Goal: Task Accomplishment & Management: Manage account settings

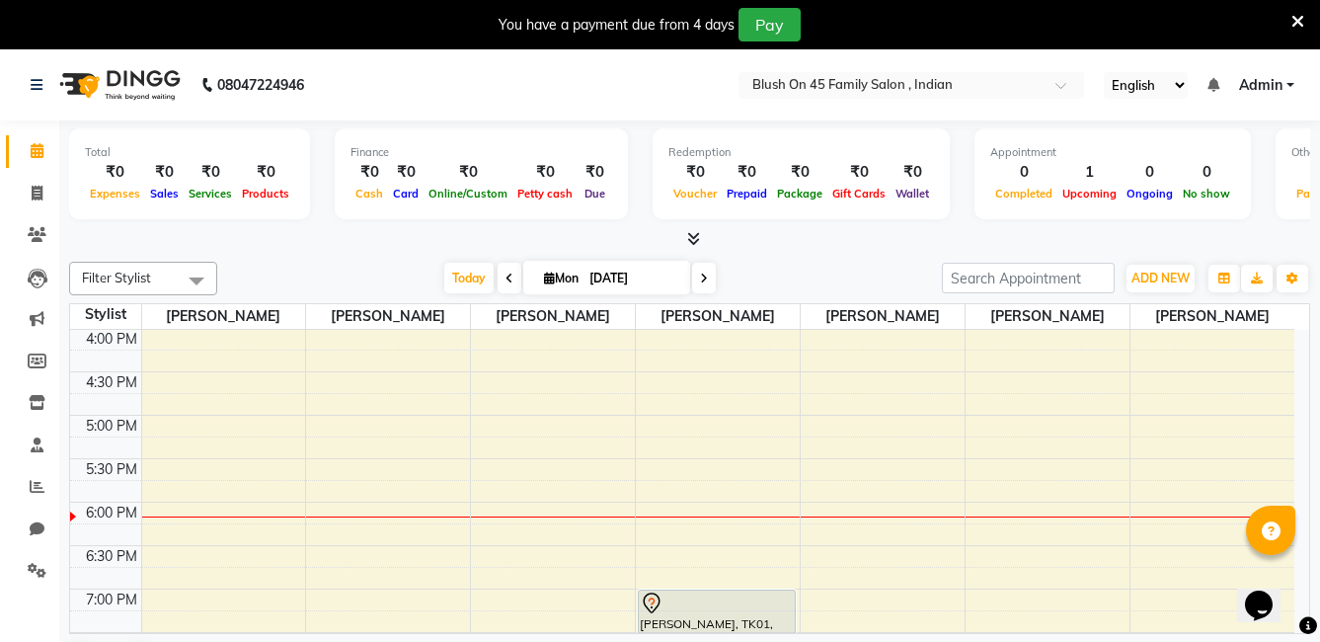
scroll to position [795, 0]
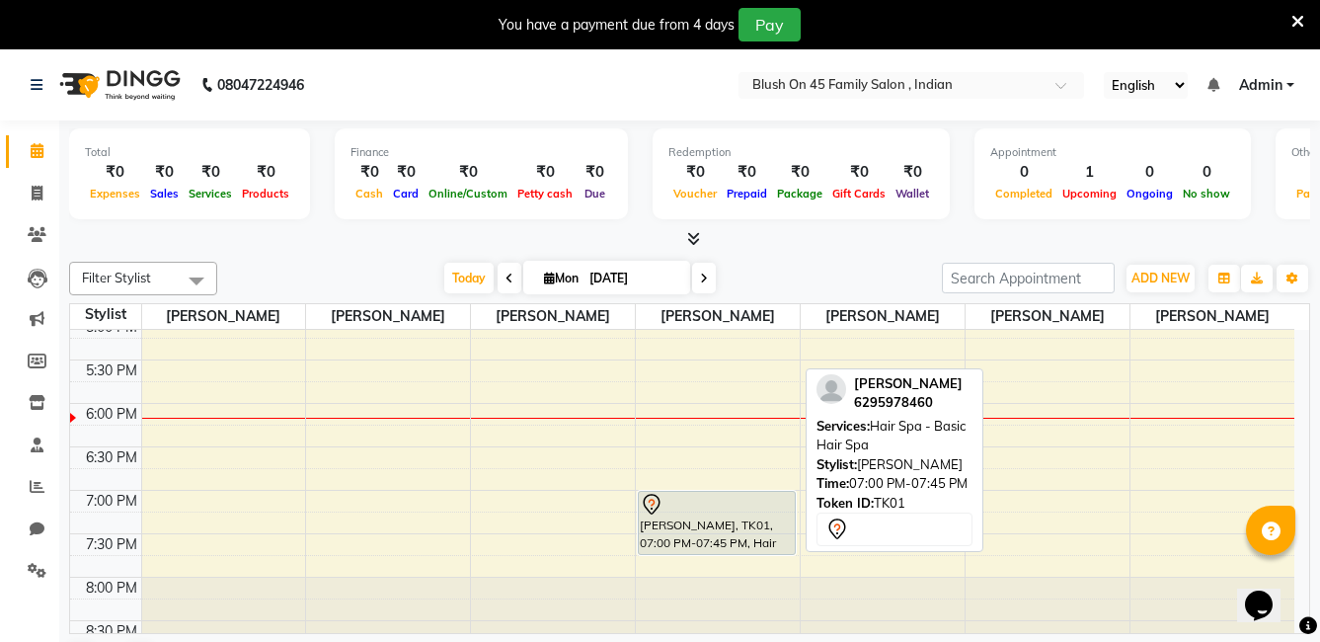
click at [728, 525] on div "[PERSON_NAME], TK01, 07:00 PM-07:45 PM, Hair Spa - Basic Hair Spa" at bounding box center [717, 523] width 156 height 62
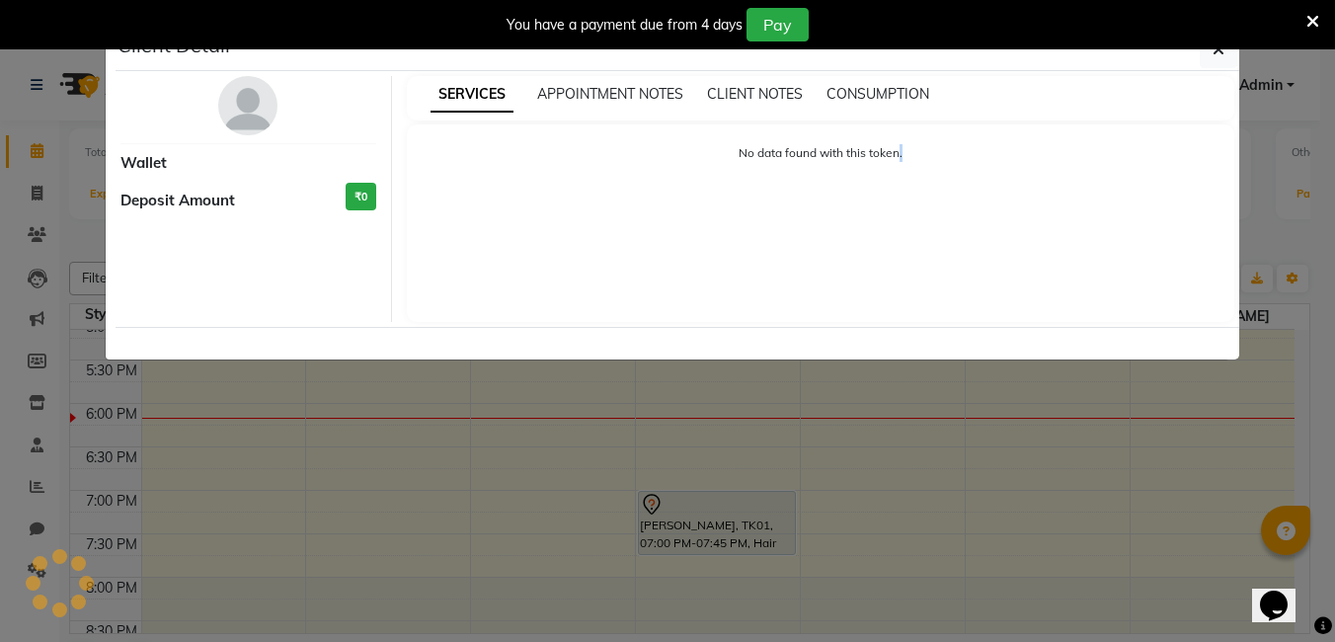
click at [728, 525] on ngb-modal-window "Client Detail Wallet Deposit Amount ₹0 SERVICES APPOINTMENT NOTES CLIENT NOTES …" at bounding box center [667, 321] width 1335 height 642
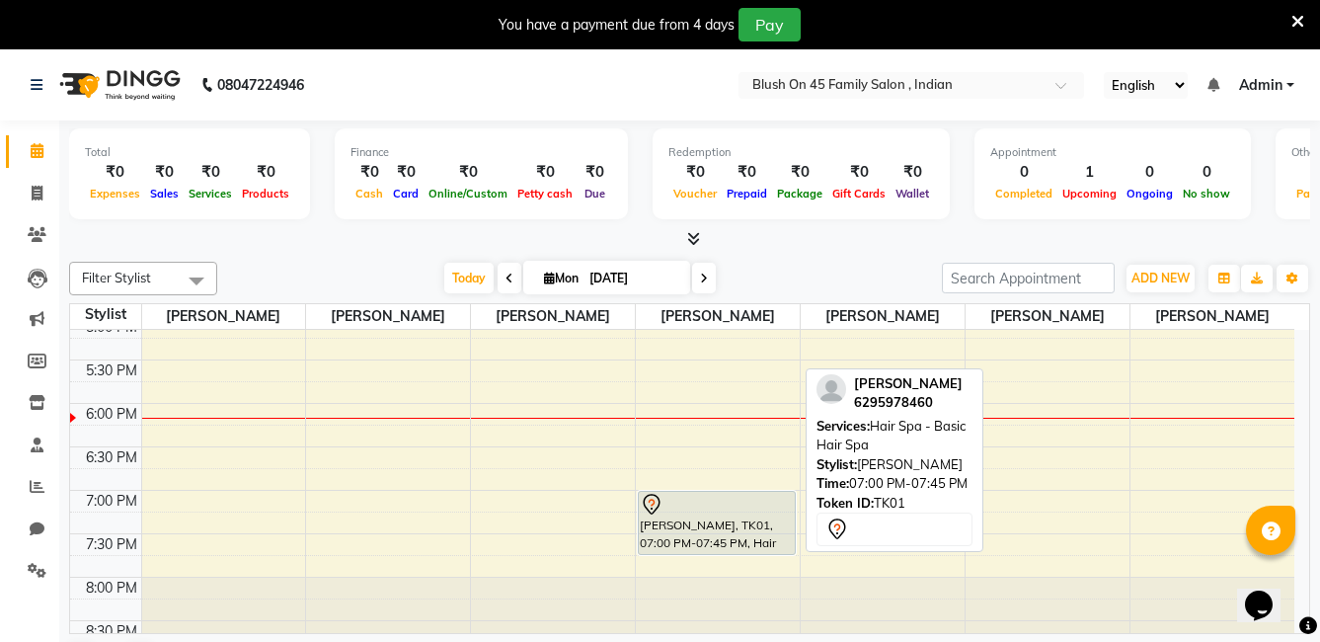
click at [684, 512] on div at bounding box center [717, 505] width 154 height 24
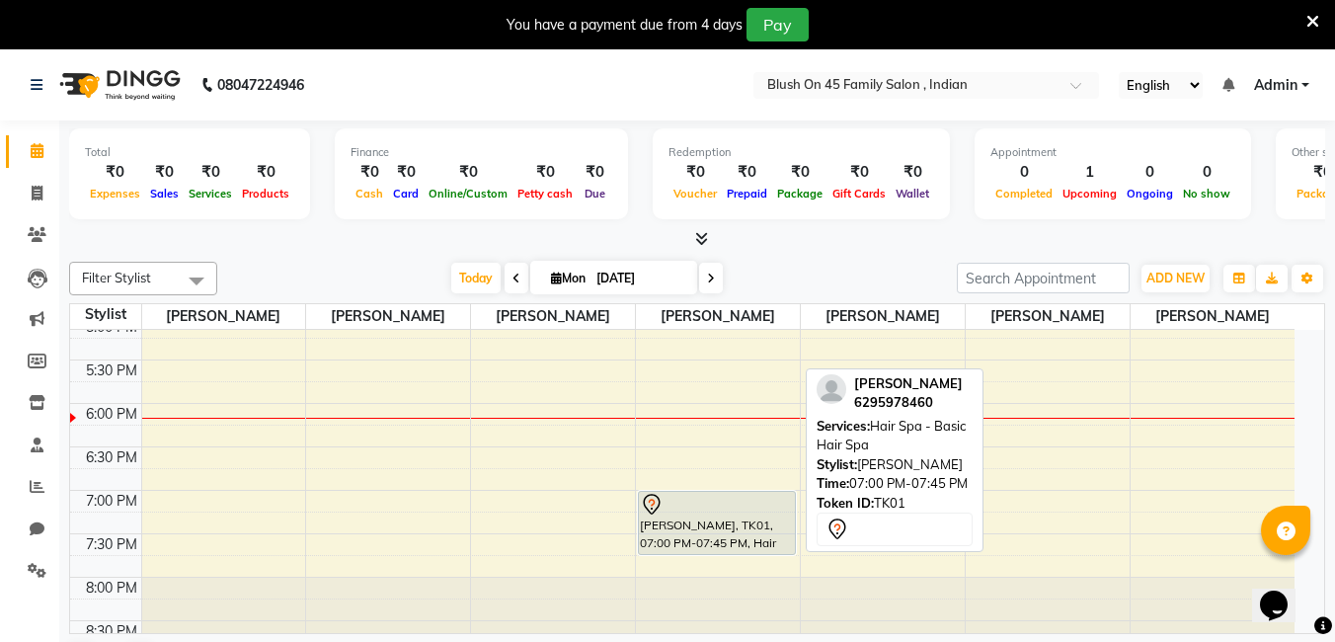
select select "7"
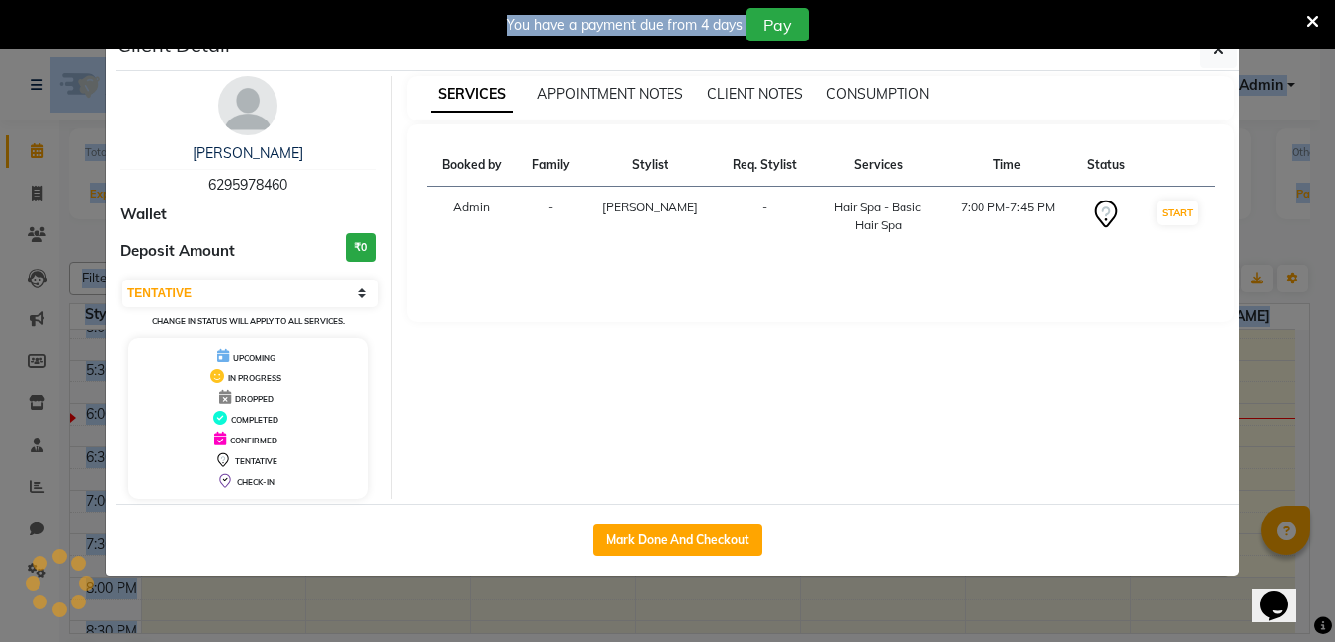
click at [685, 512] on div "Client Detail [PERSON_NAME] 6295978460 Wallet Deposit Amount ₹0 Select IN SERVI…" at bounding box center [668, 302] width 1126 height 549
click at [364, 293] on select "Select IN SERVICE CONFIRMED TENTATIVE CHECK IN MARK DONE DROPPED UPCOMING" at bounding box center [250, 293] width 256 height 28
click at [1217, 54] on icon "button" at bounding box center [1219, 49] width 12 height 16
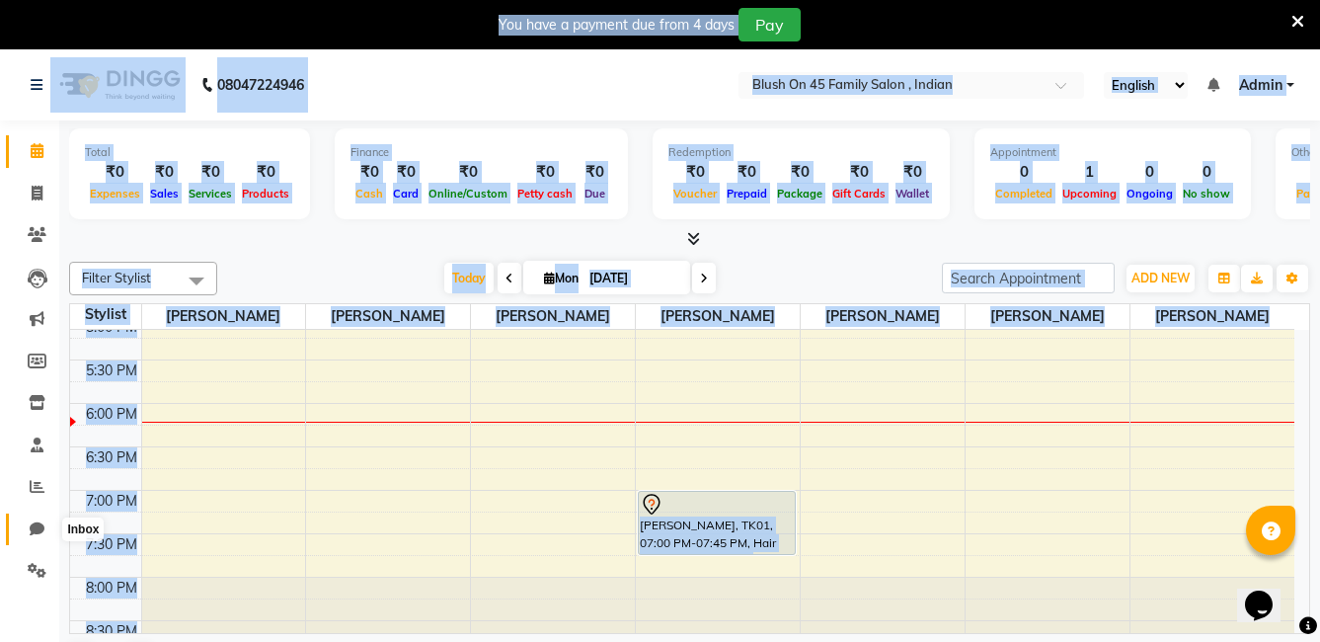
click at [40, 532] on icon at bounding box center [37, 528] width 15 height 15
select select "100"
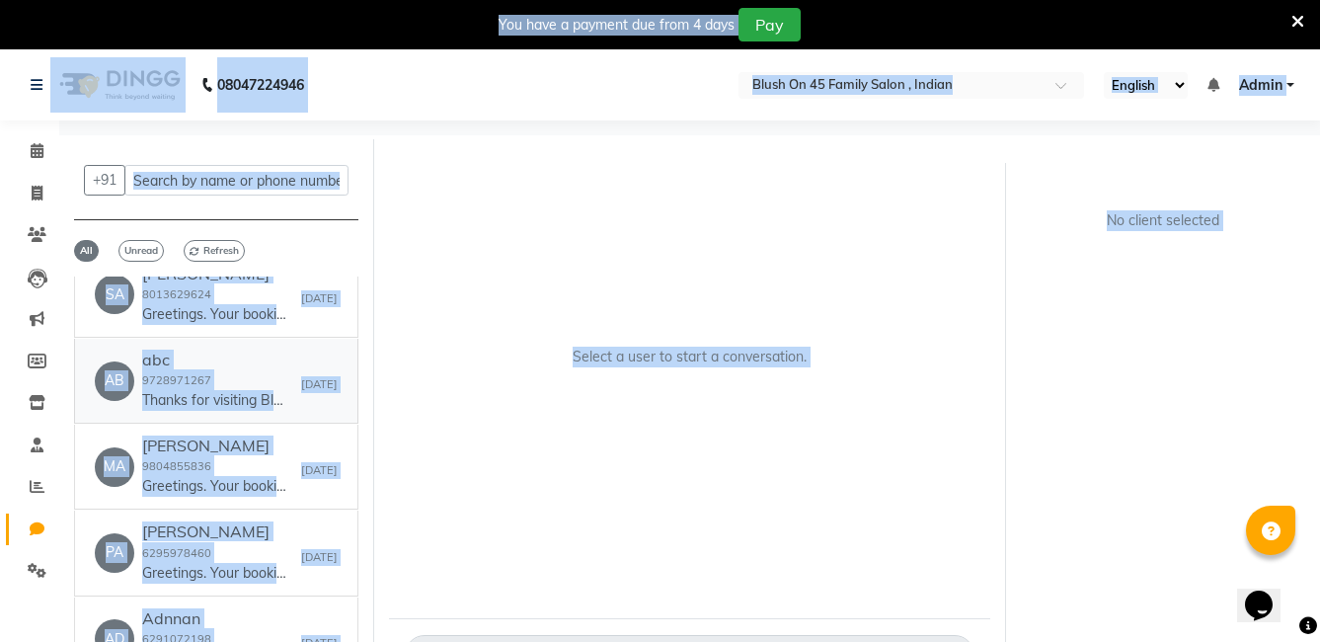
scroll to position [494, 0]
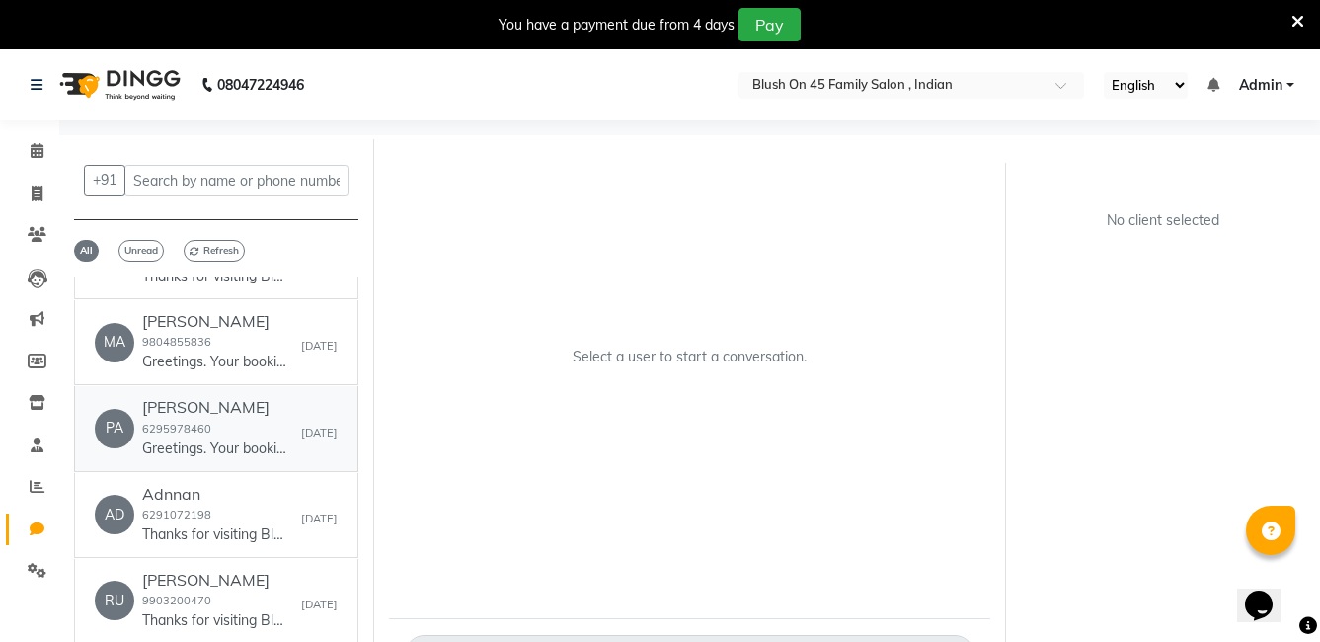
click at [209, 445] on div "[PERSON_NAME] 6295978460 Greetings. Your booking with Blush on 45 Family salon …" at bounding box center [216, 428] width 148 height 60
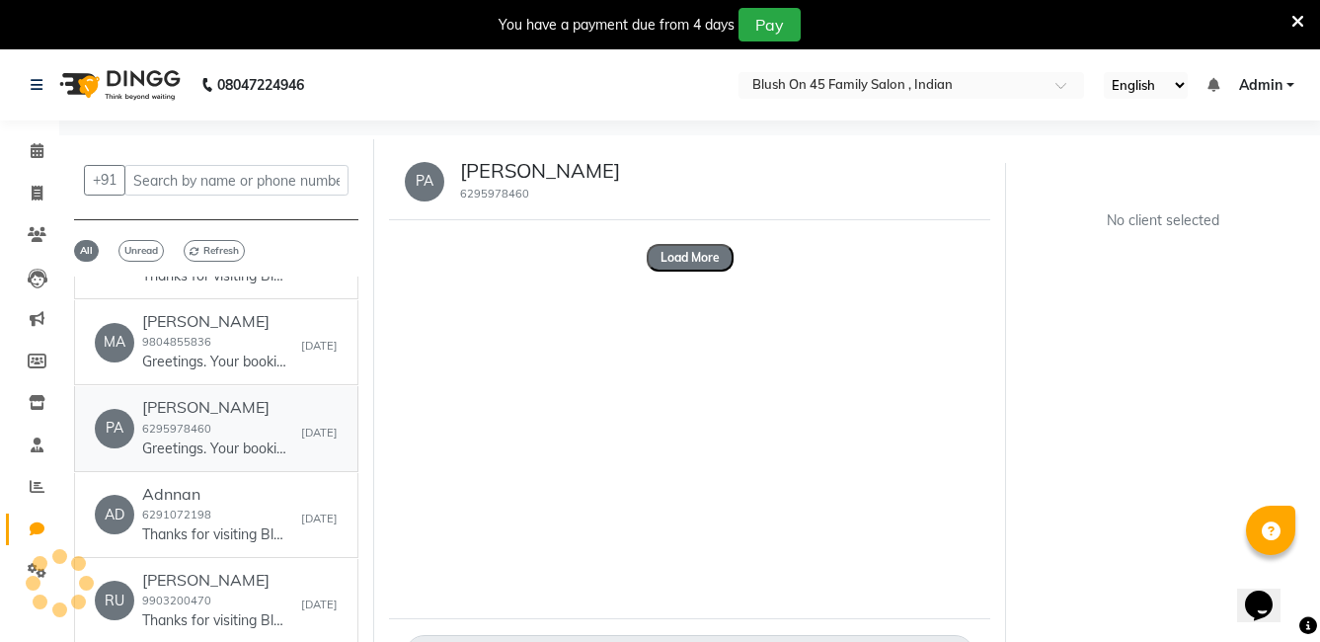
click at [209, 445] on div "[PERSON_NAME] 6295978460 Greetings. Your booking with Blush on 45 Family salon …" at bounding box center [216, 428] width 148 height 60
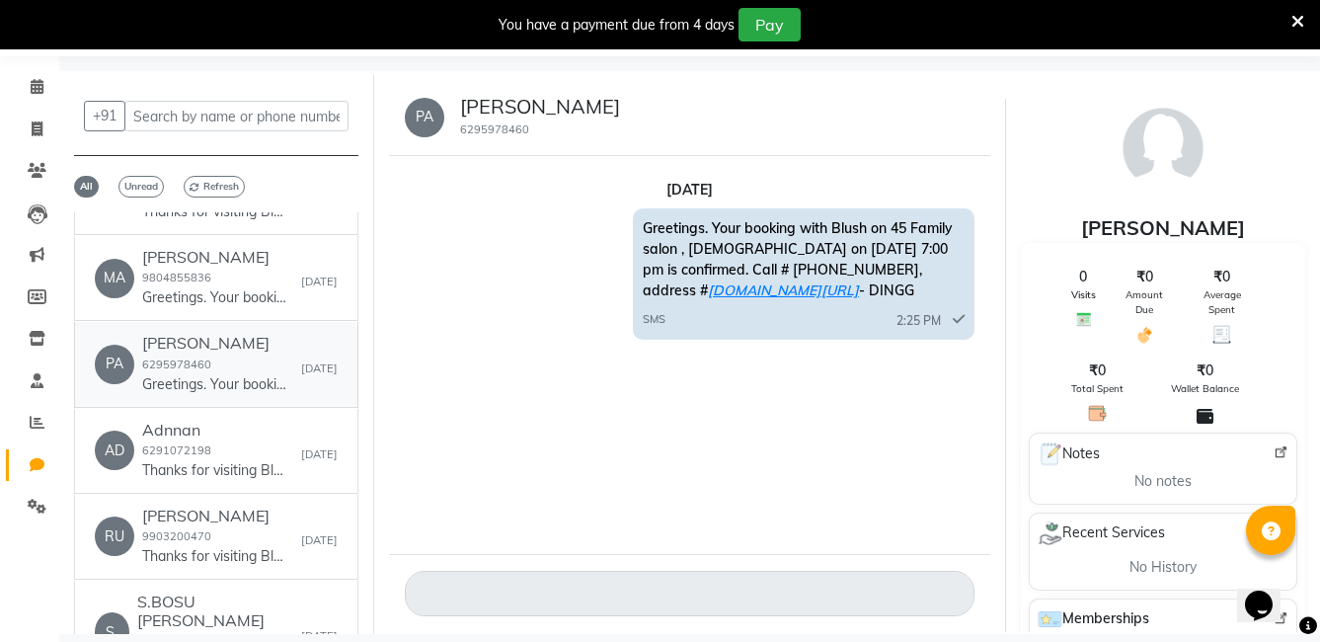
scroll to position [0, 0]
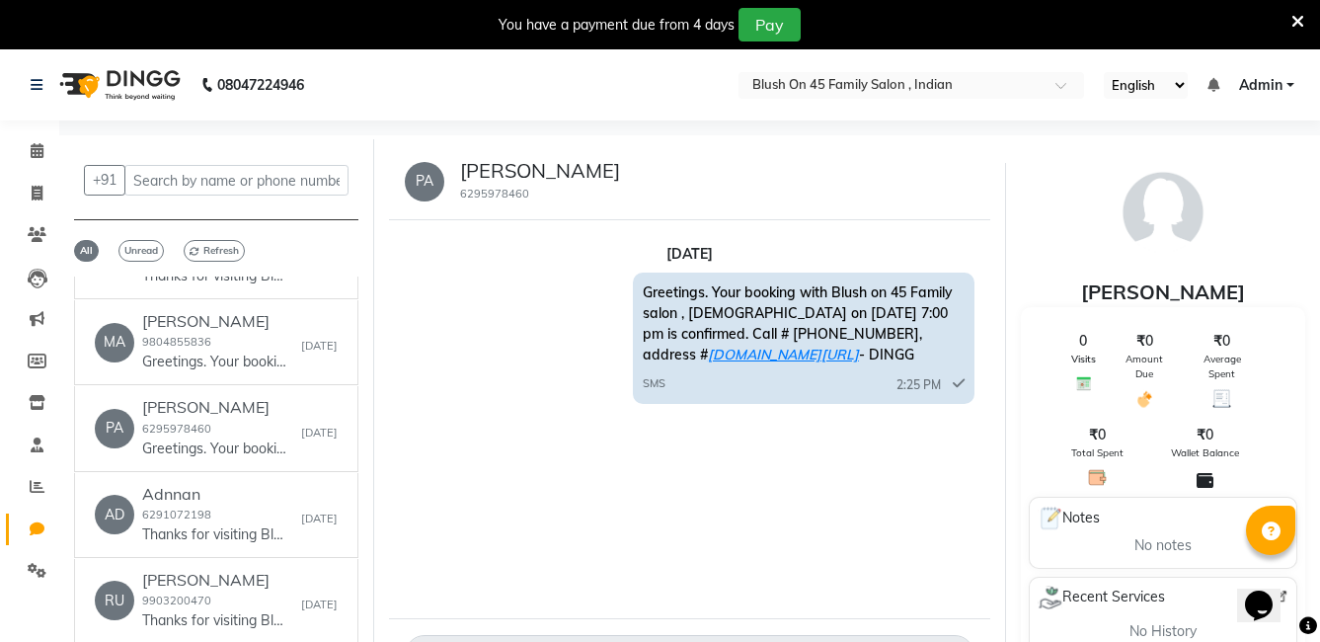
click at [1291, 83] on link "Admin" at bounding box center [1266, 85] width 55 height 21
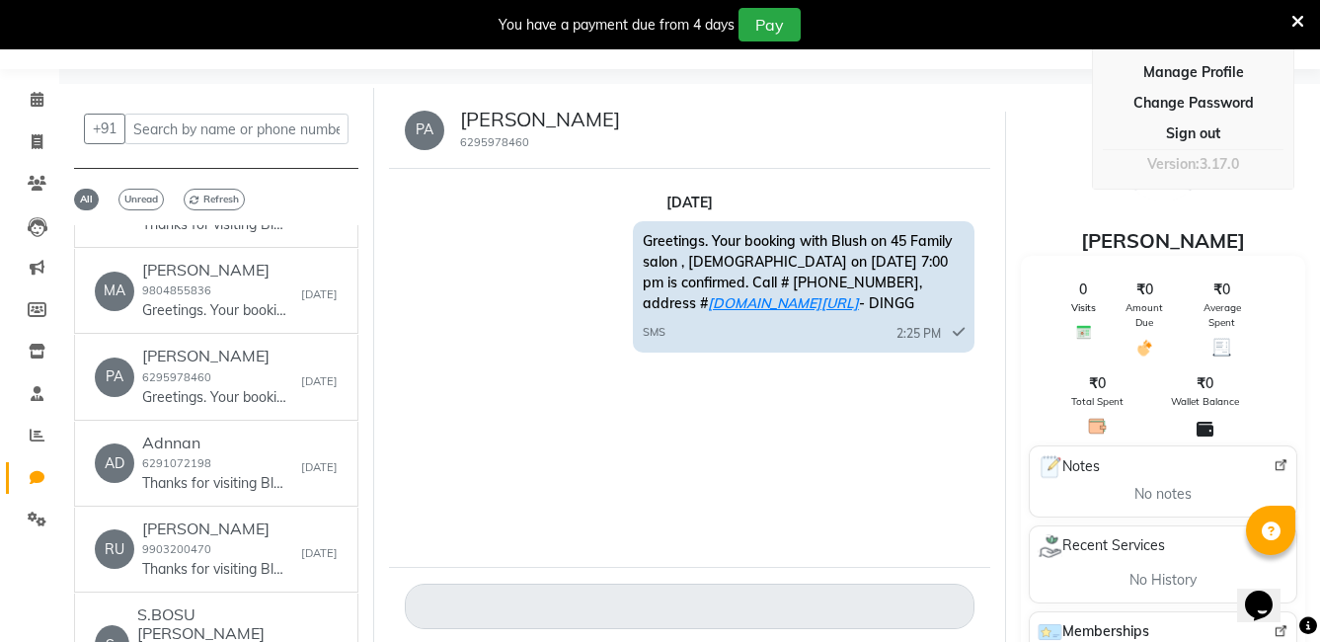
scroll to position [64, 0]
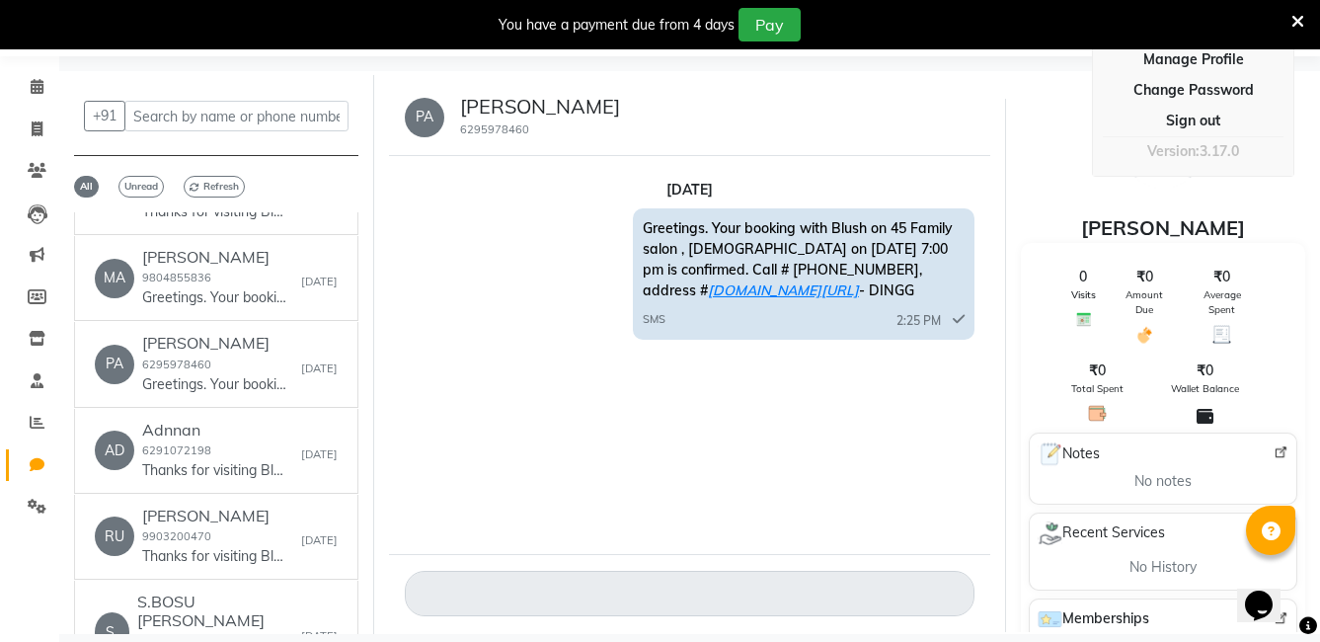
click at [794, 442] on div "[DATE] Greetings. Your booking with Blush on 45 Family salon , [DEMOGRAPHIC_DAT…" at bounding box center [689, 355] width 601 height 398
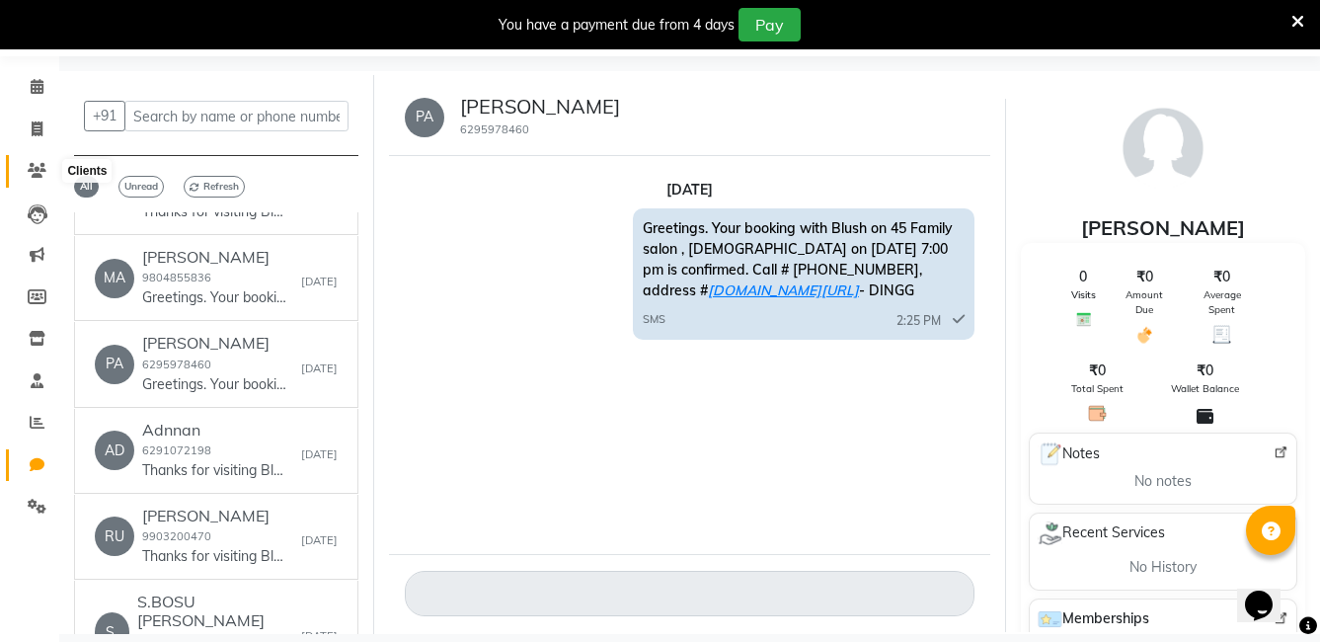
click at [34, 177] on icon at bounding box center [37, 170] width 19 height 15
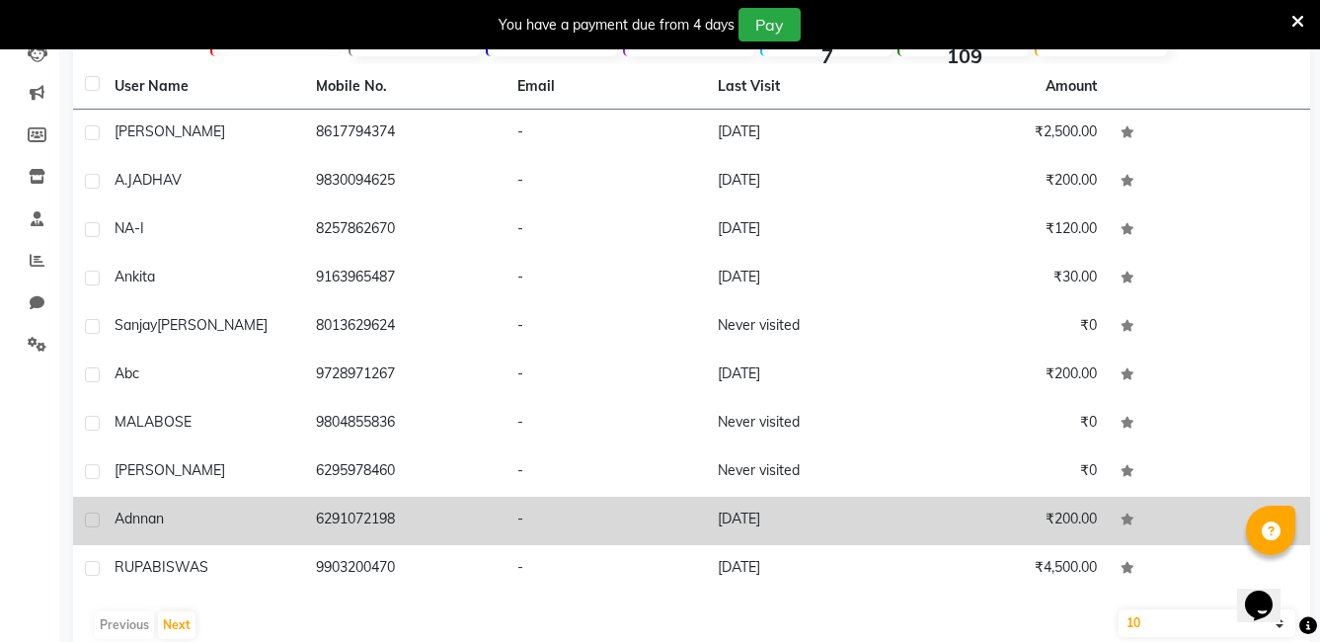
scroll to position [262, 0]
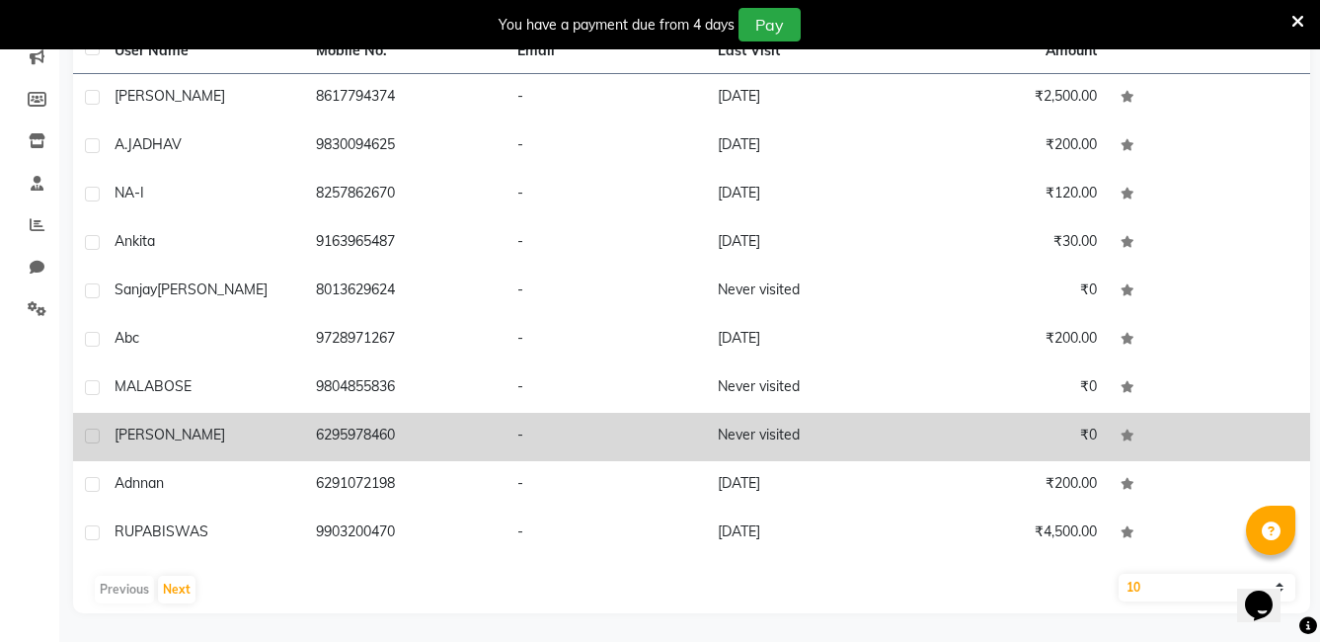
click at [643, 435] on td "-" at bounding box center [606, 437] width 201 height 48
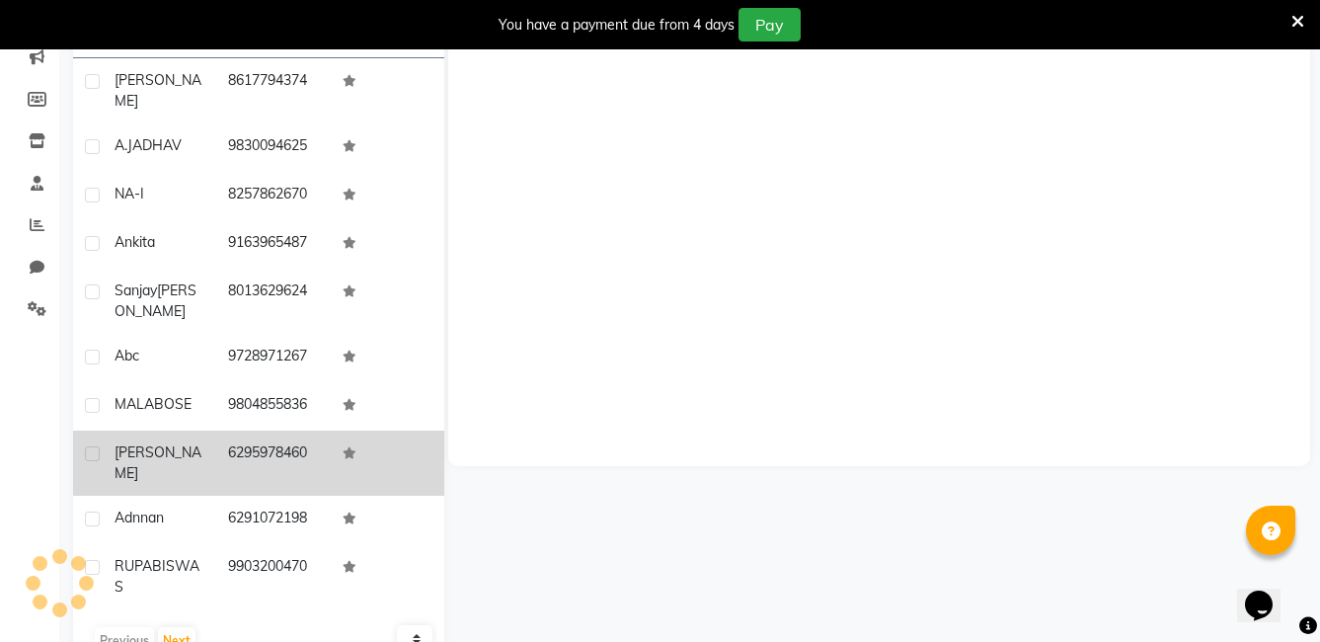
click at [643, 435] on div "Empty details" at bounding box center [879, 170] width 862 height 592
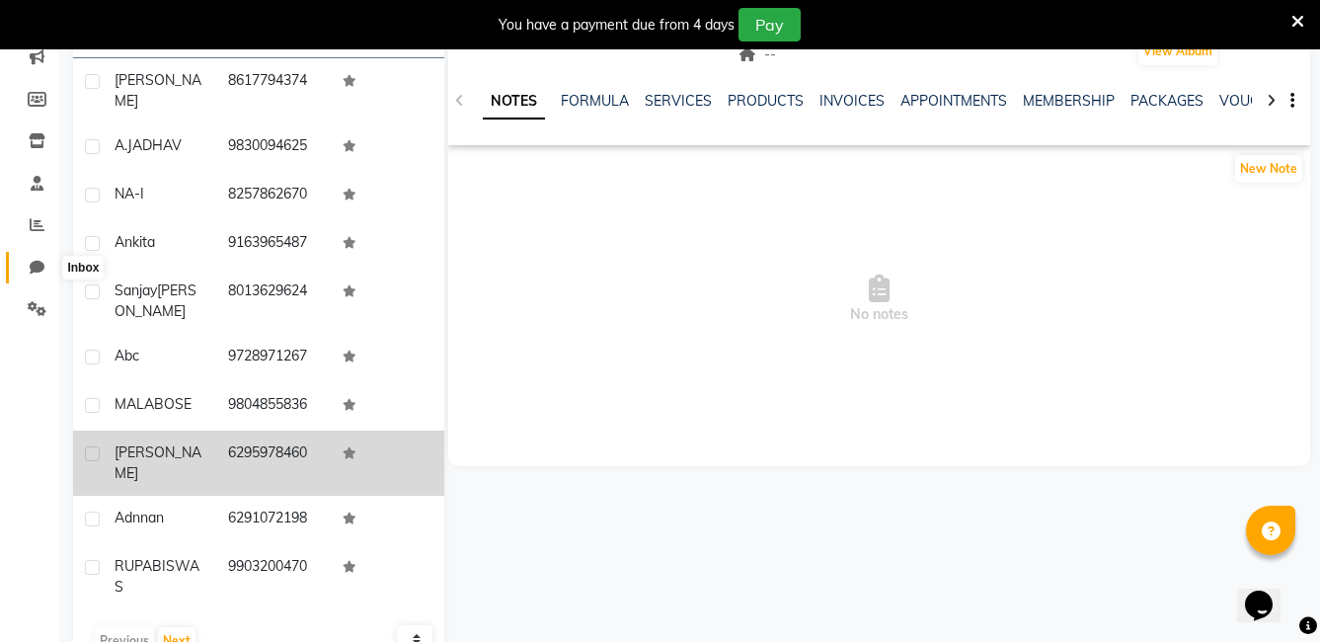
click at [39, 268] on icon at bounding box center [37, 267] width 15 height 15
select select "100"
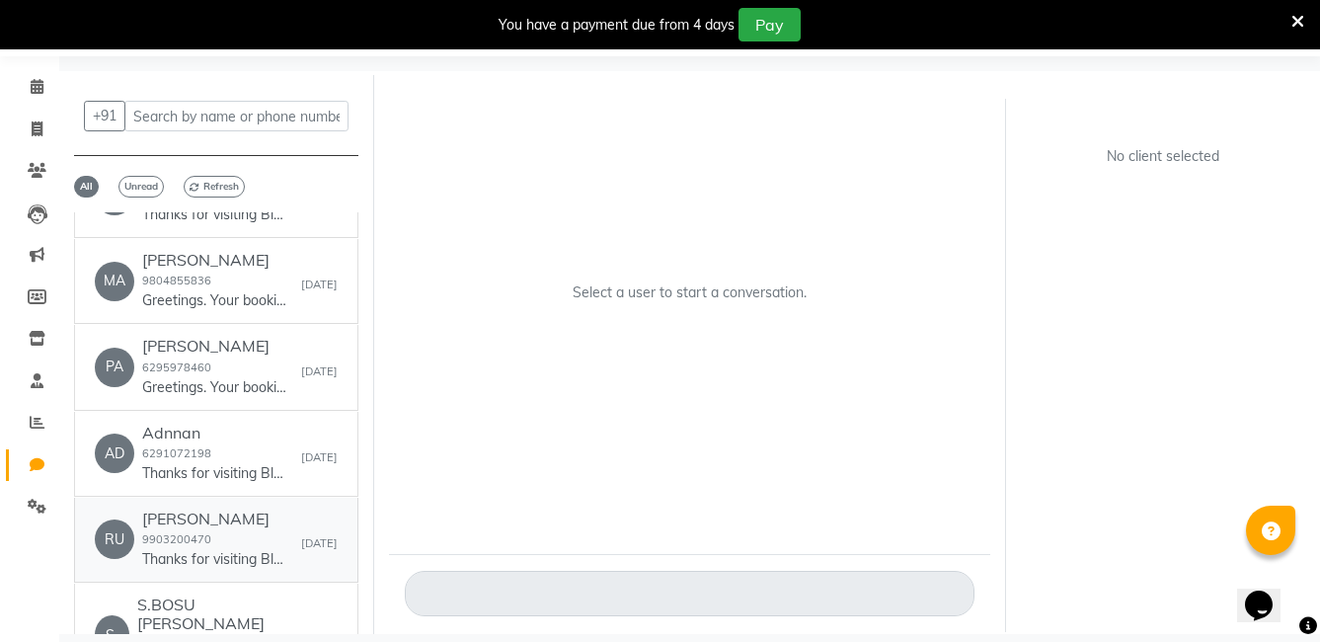
scroll to position [494, 0]
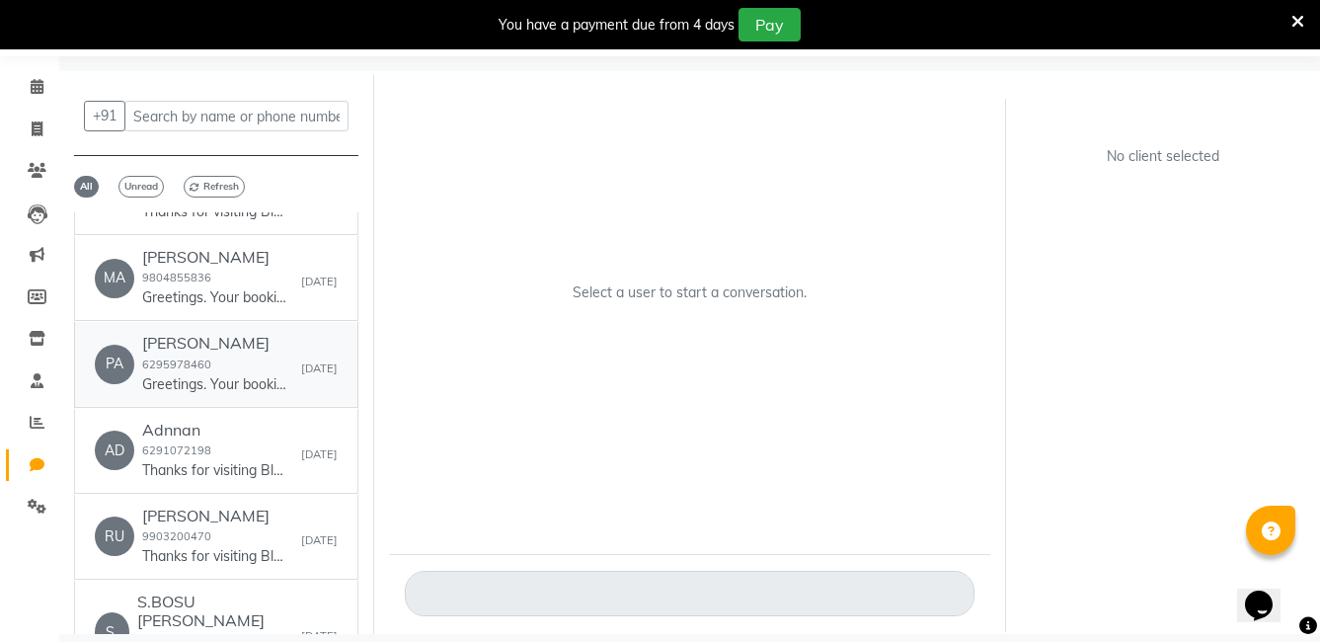
click at [258, 353] on h6 "[PERSON_NAME]" at bounding box center [216, 343] width 148 height 19
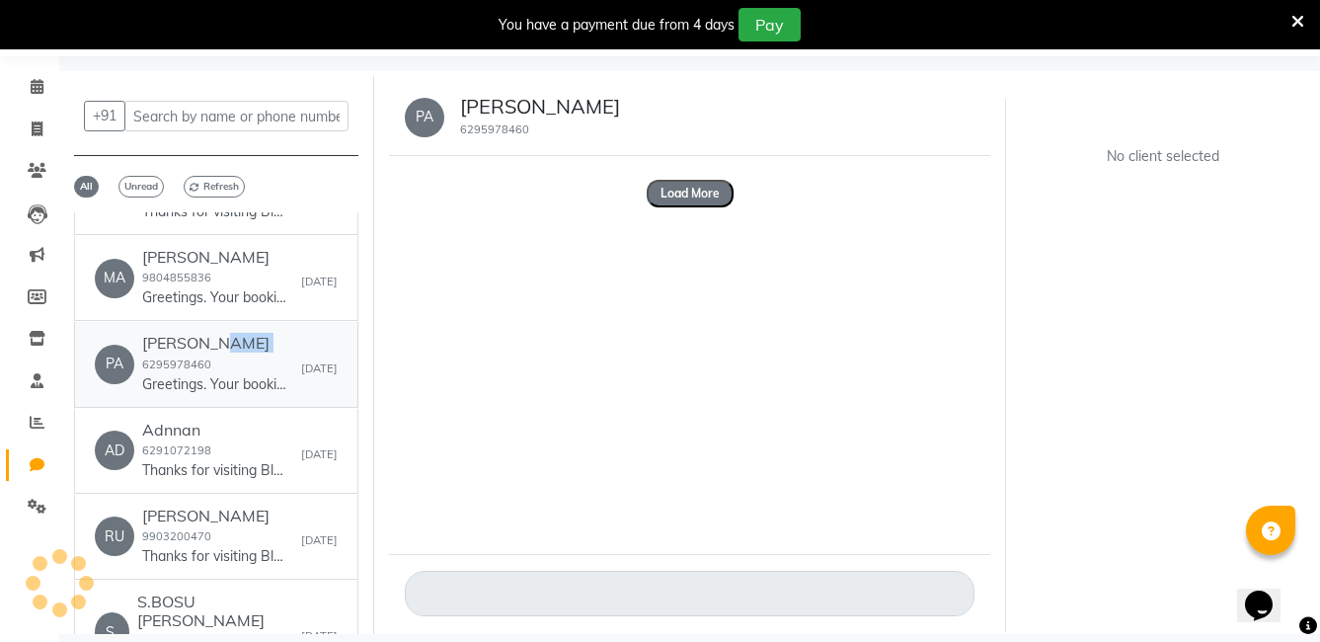
click at [258, 353] on h6 "[PERSON_NAME]" at bounding box center [216, 343] width 148 height 19
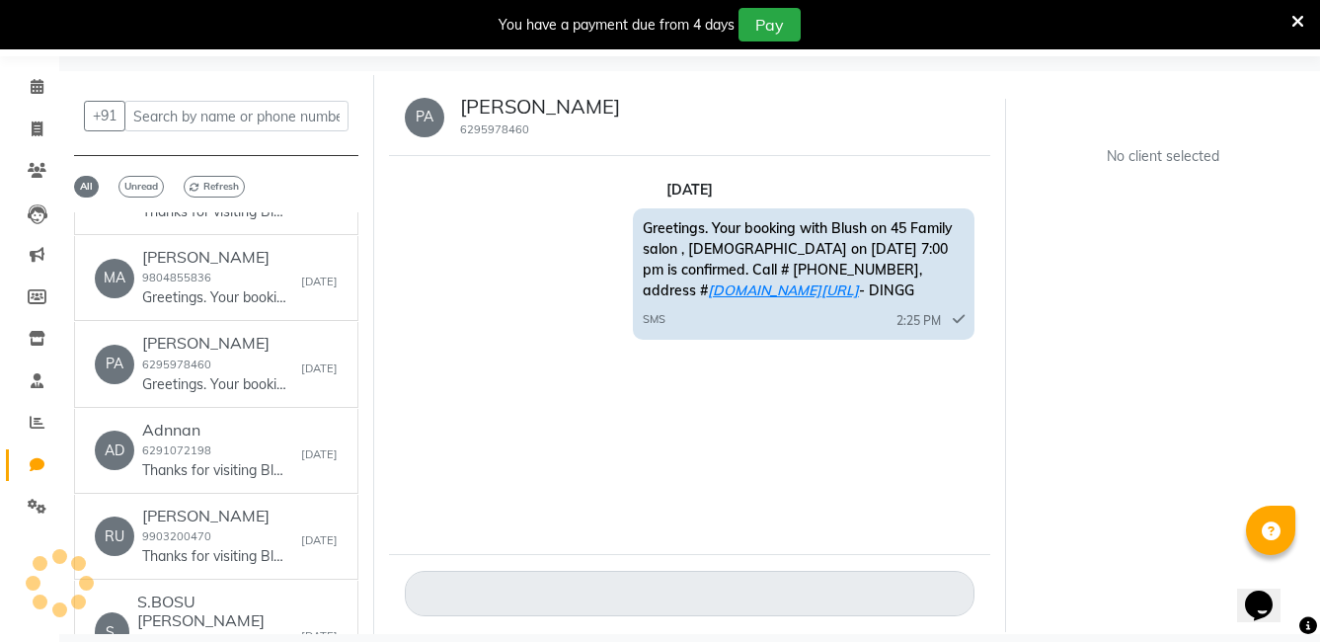
click at [791, 257] on span "Greetings. Your booking with Blush on 45 Family salon , [DEMOGRAPHIC_DATA] on […" at bounding box center [798, 259] width 310 height 80
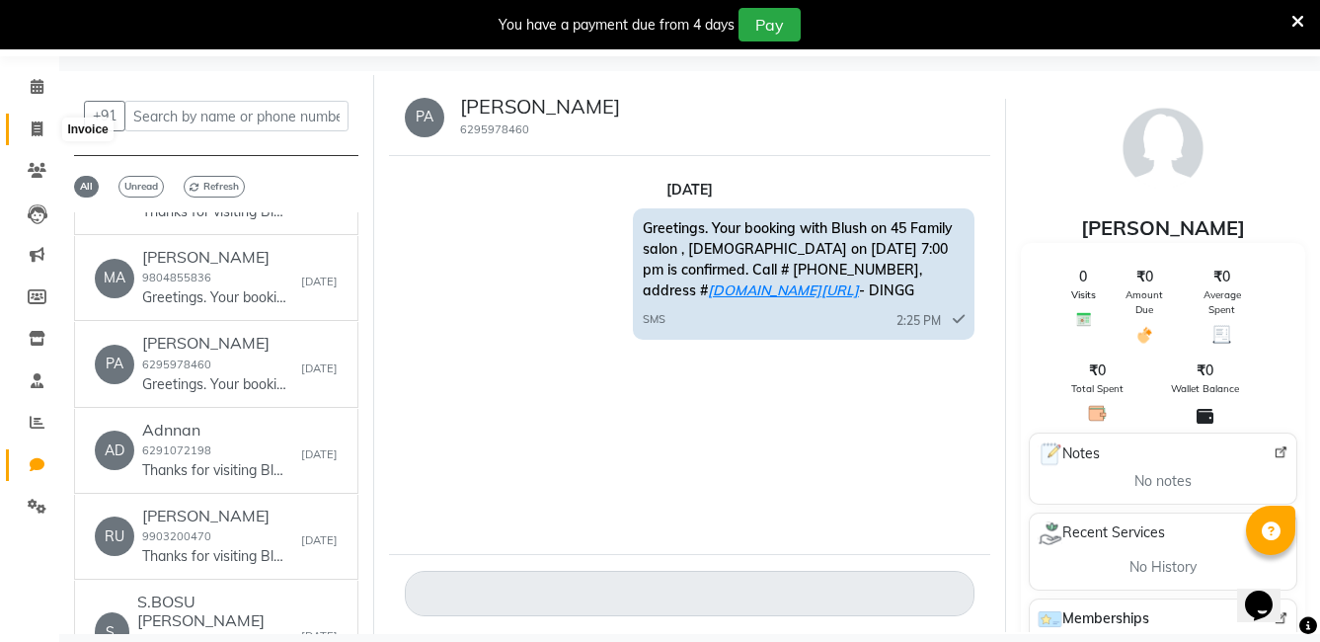
click at [39, 135] on icon at bounding box center [37, 128] width 11 height 15
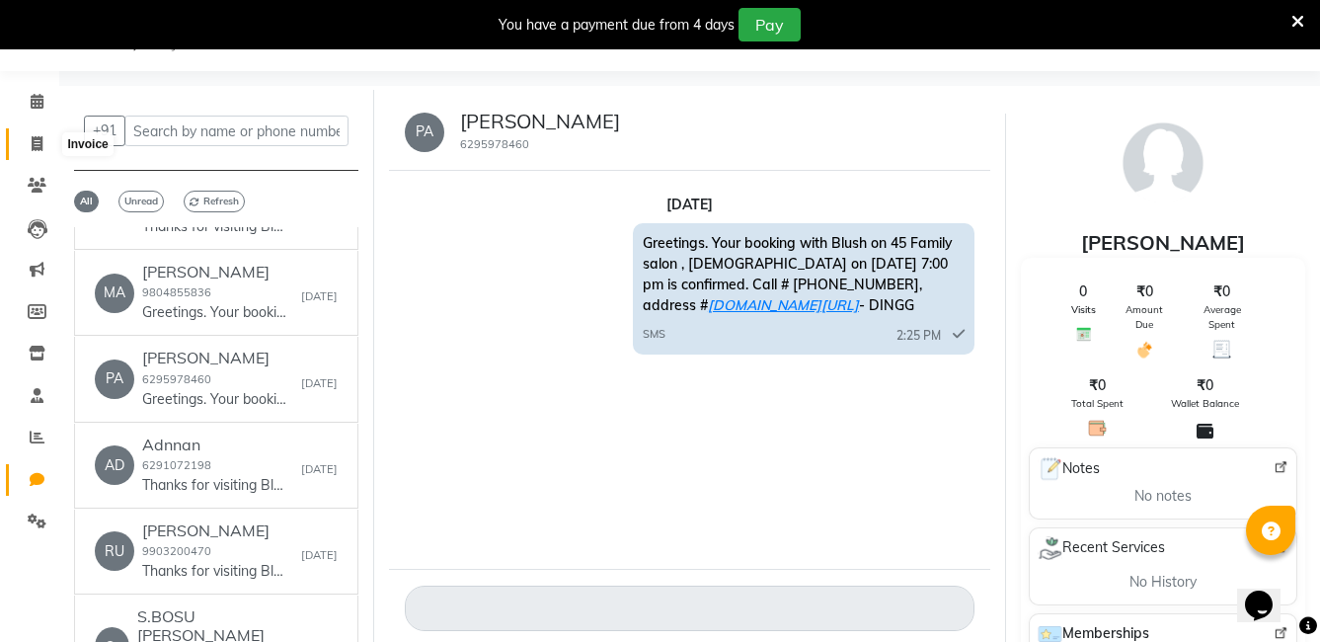
select select "8921"
select select "service"
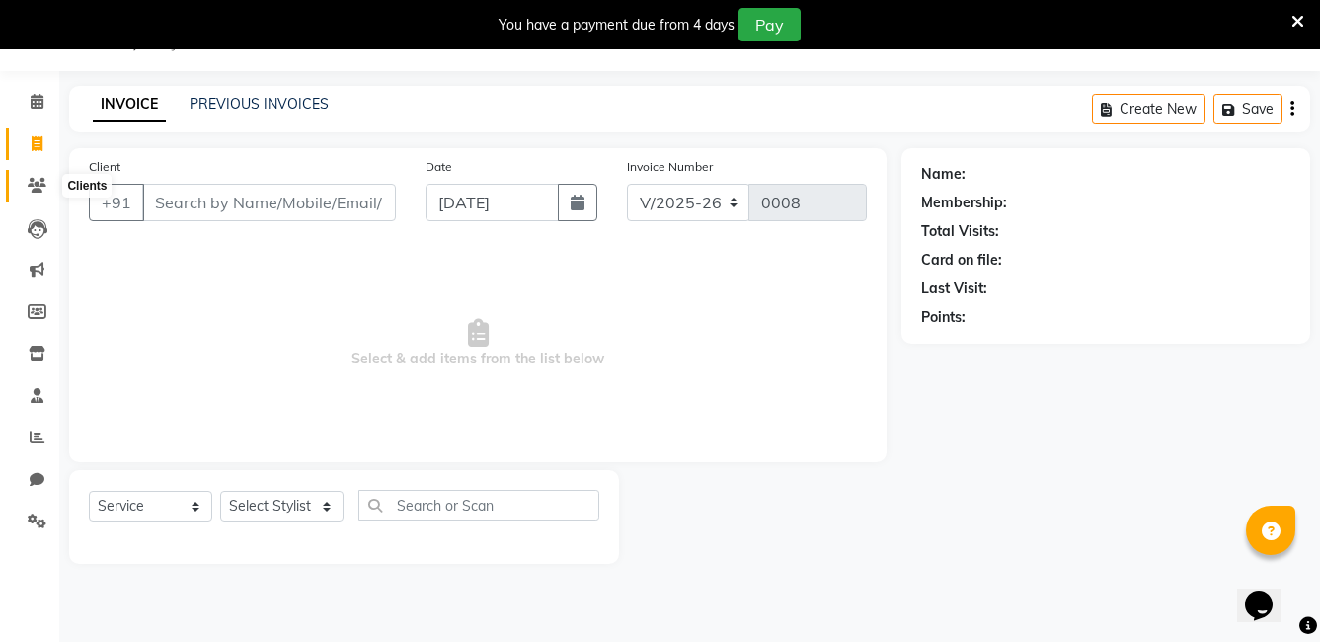
click at [25, 185] on span at bounding box center [37, 186] width 35 height 23
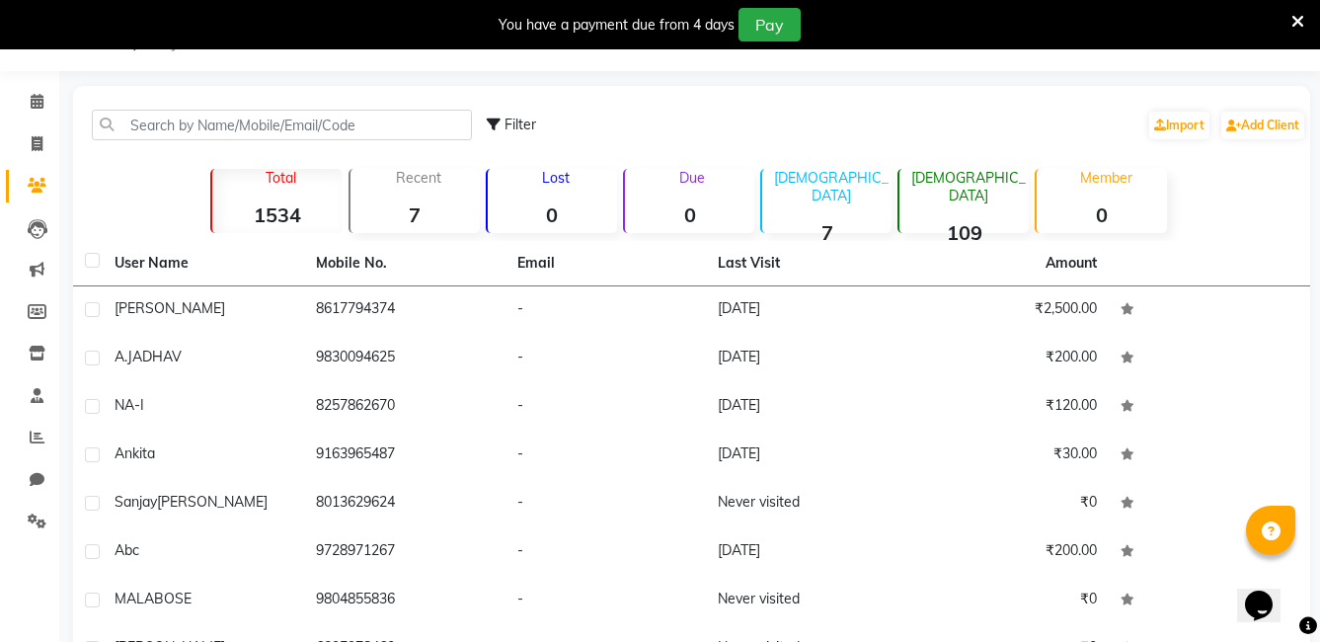
click at [1303, 23] on icon at bounding box center [1298, 22] width 13 height 18
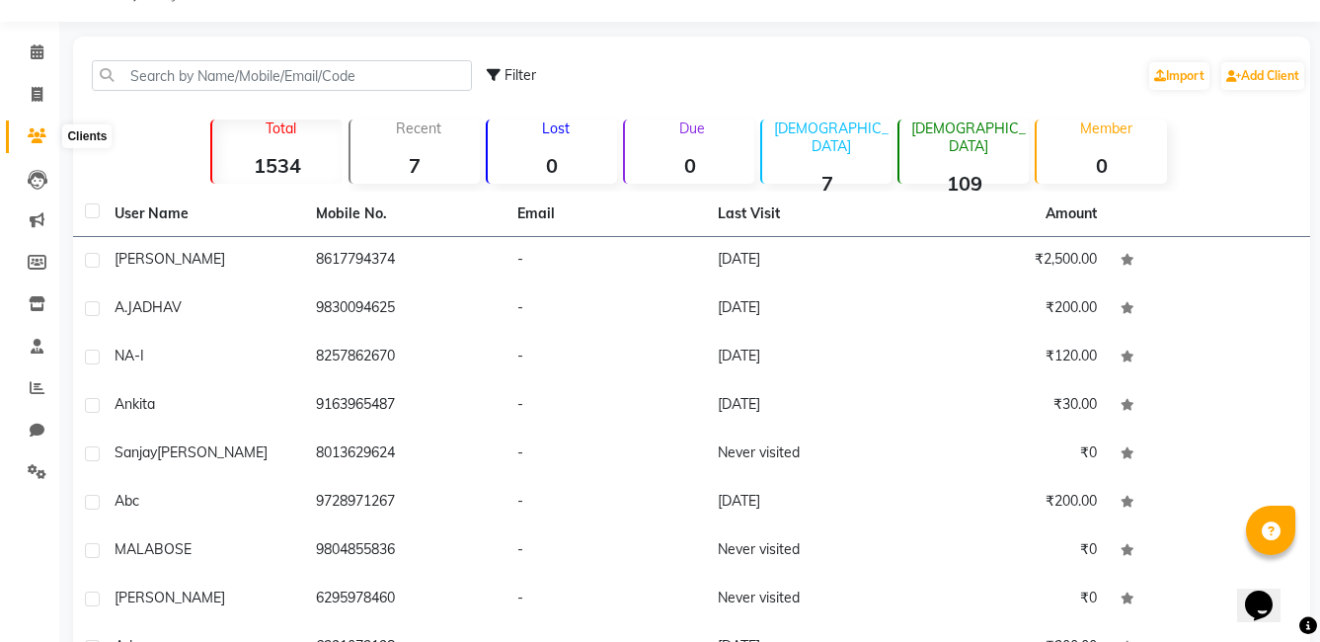
click at [51, 130] on span at bounding box center [37, 136] width 35 height 23
click at [27, 134] on span at bounding box center [37, 136] width 35 height 23
click at [31, 55] on icon at bounding box center [37, 51] width 13 height 15
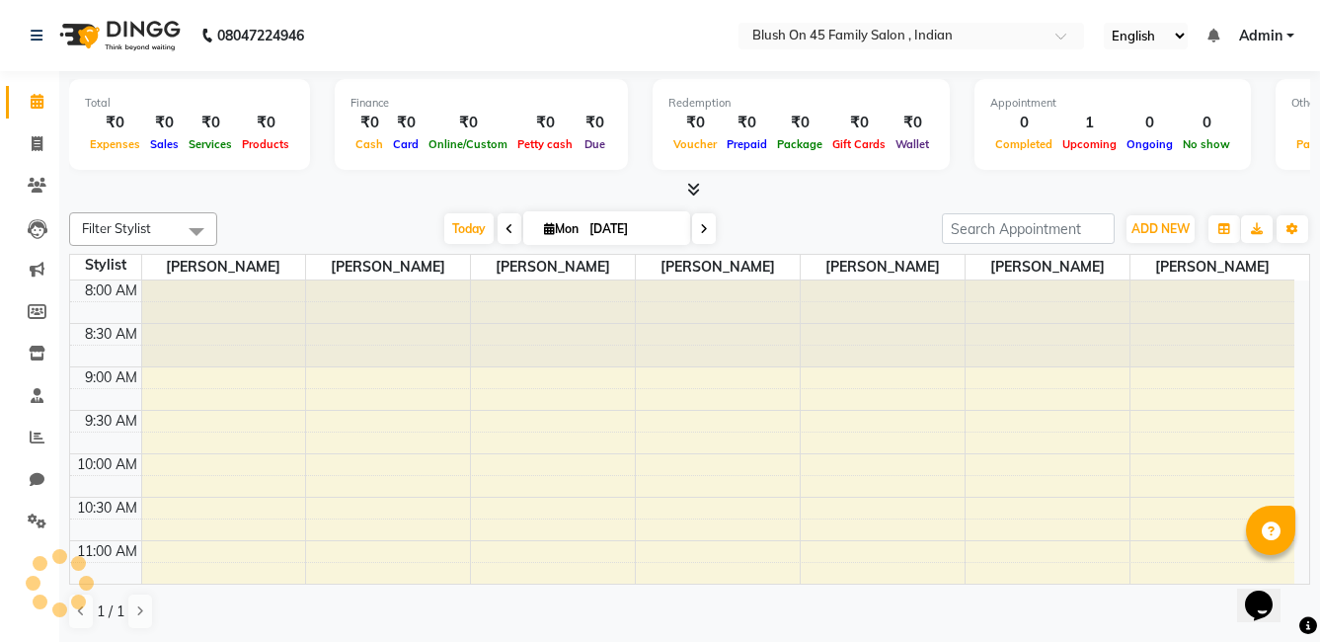
scroll to position [788, 0]
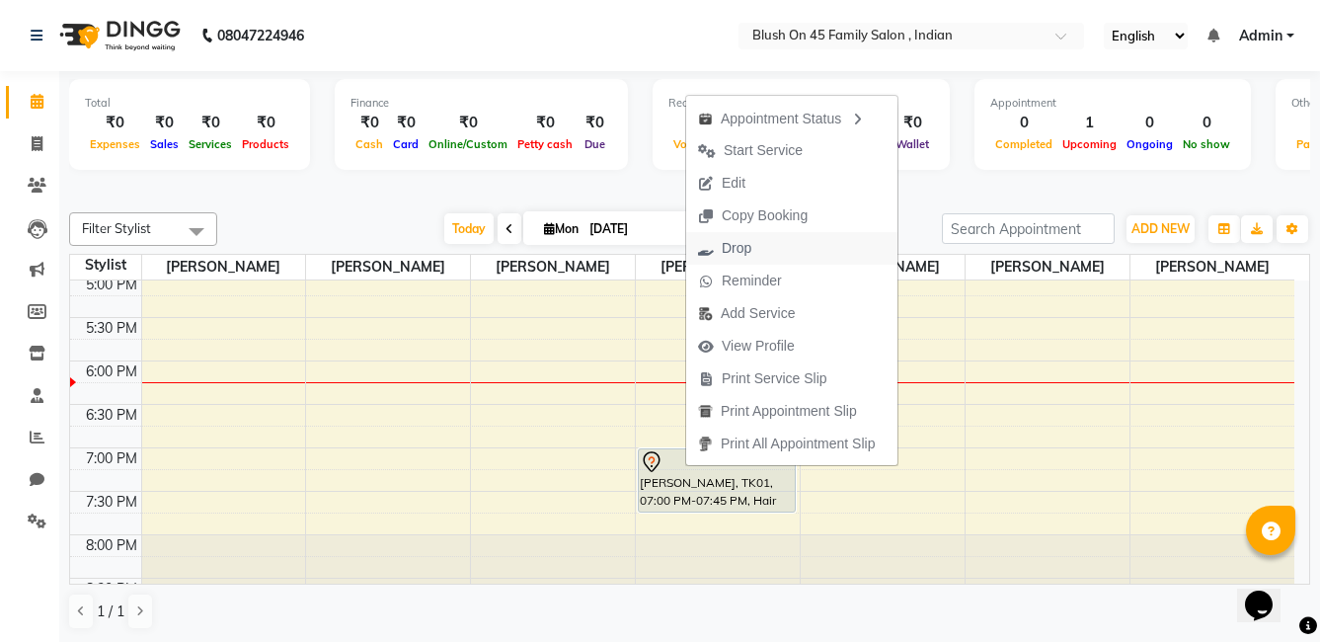
click at [753, 244] on span "Drop" at bounding box center [724, 248] width 77 height 33
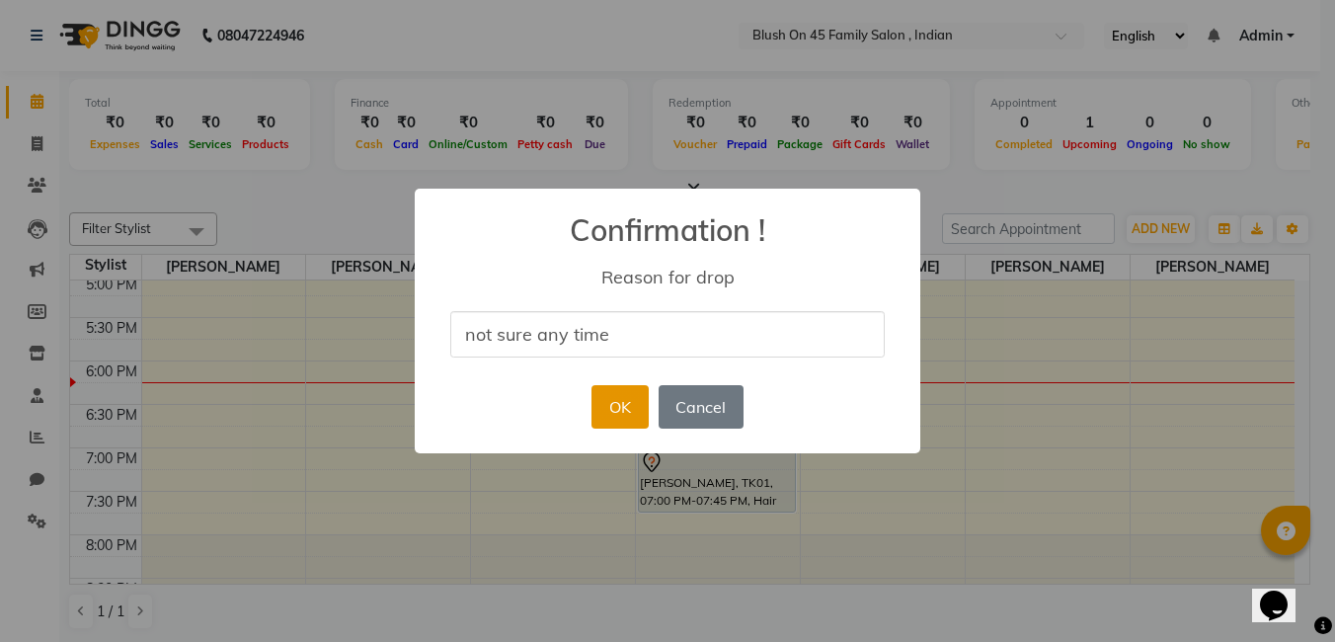
type input "not sure any time"
click at [630, 407] on button "OK" at bounding box center [619, 406] width 56 height 43
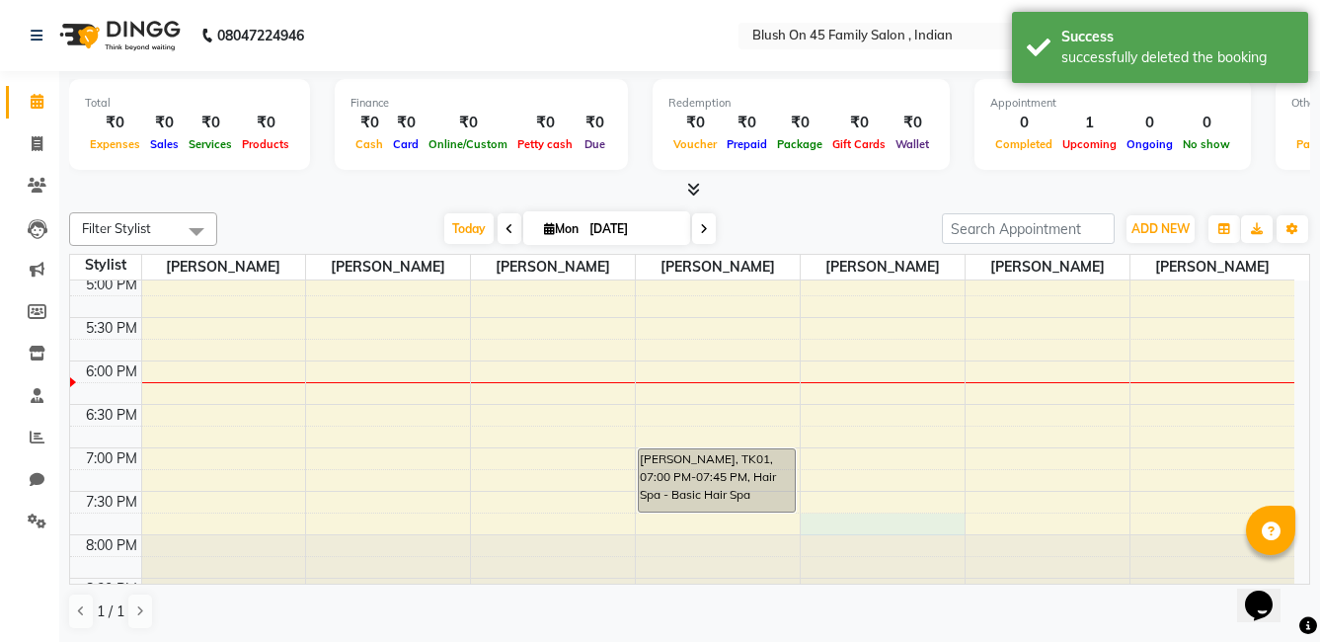
click at [848, 533] on div "8:00 AM 8:30 AM 9:00 AM 9:30 AM 10:00 AM 10:30 AM 11:00 AM 11:30 AM 12:00 PM 12…" at bounding box center [682, 56] width 1224 height 1129
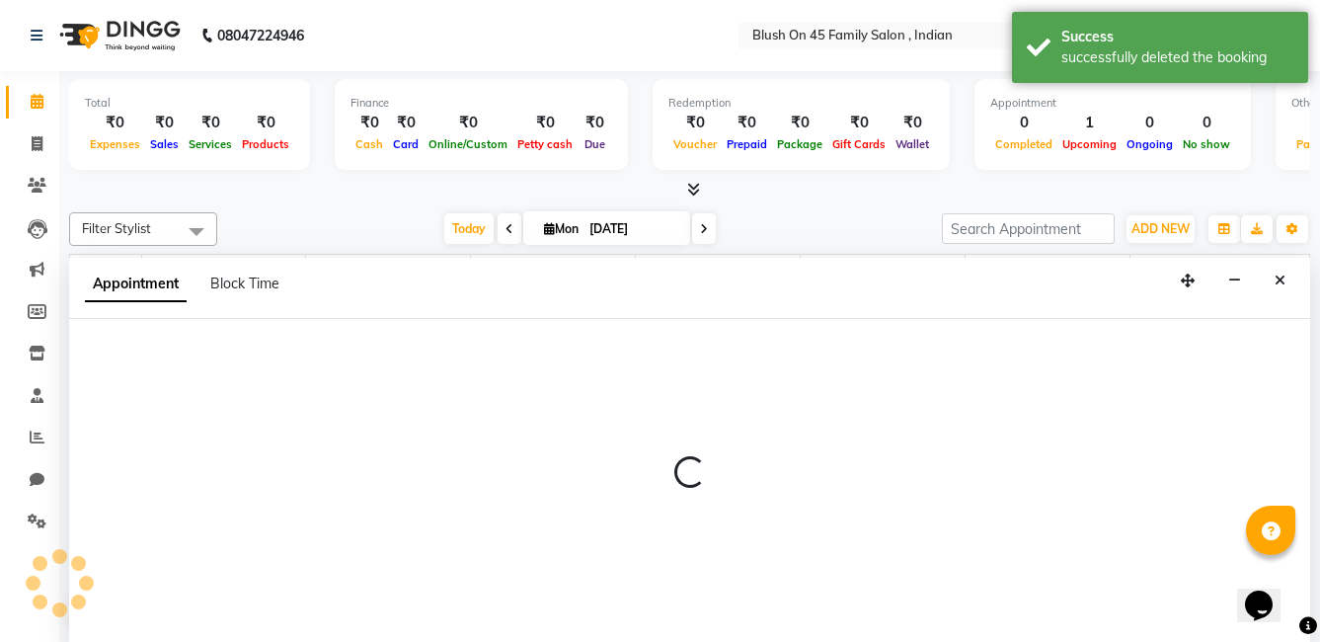
click at [850, 535] on div at bounding box center [689, 481] width 1241 height 324
select select "90289"
select select "1185"
select select "tentative"
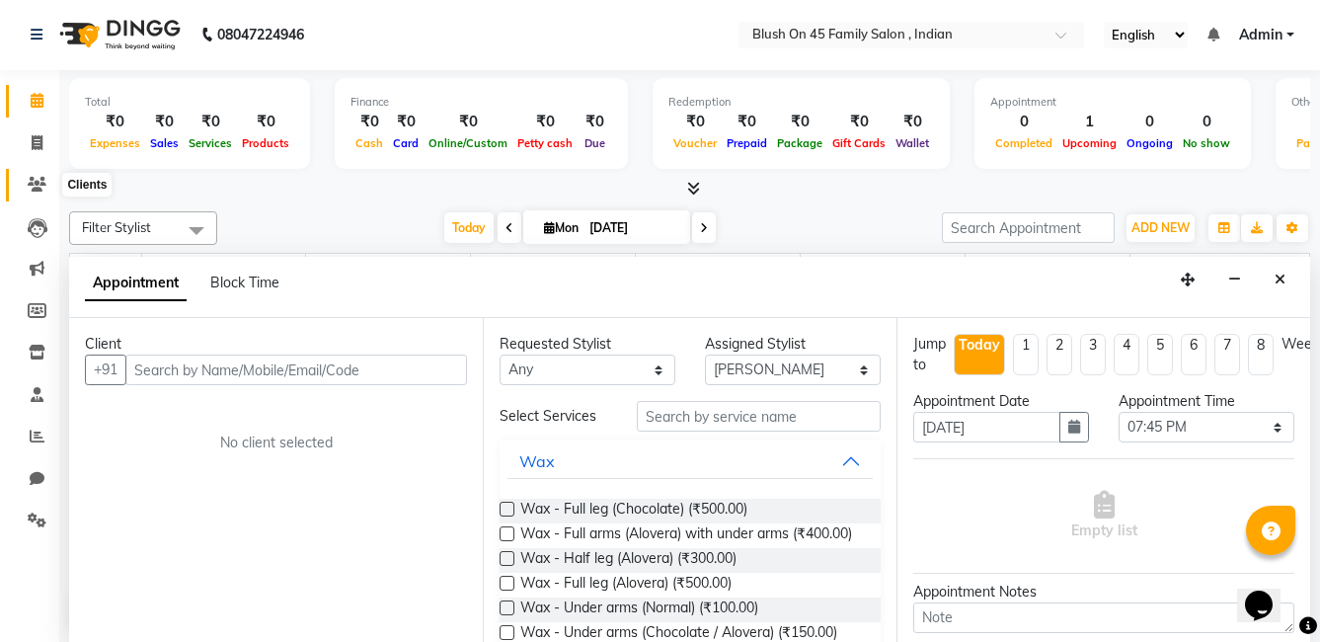
click at [44, 179] on icon at bounding box center [37, 184] width 19 height 15
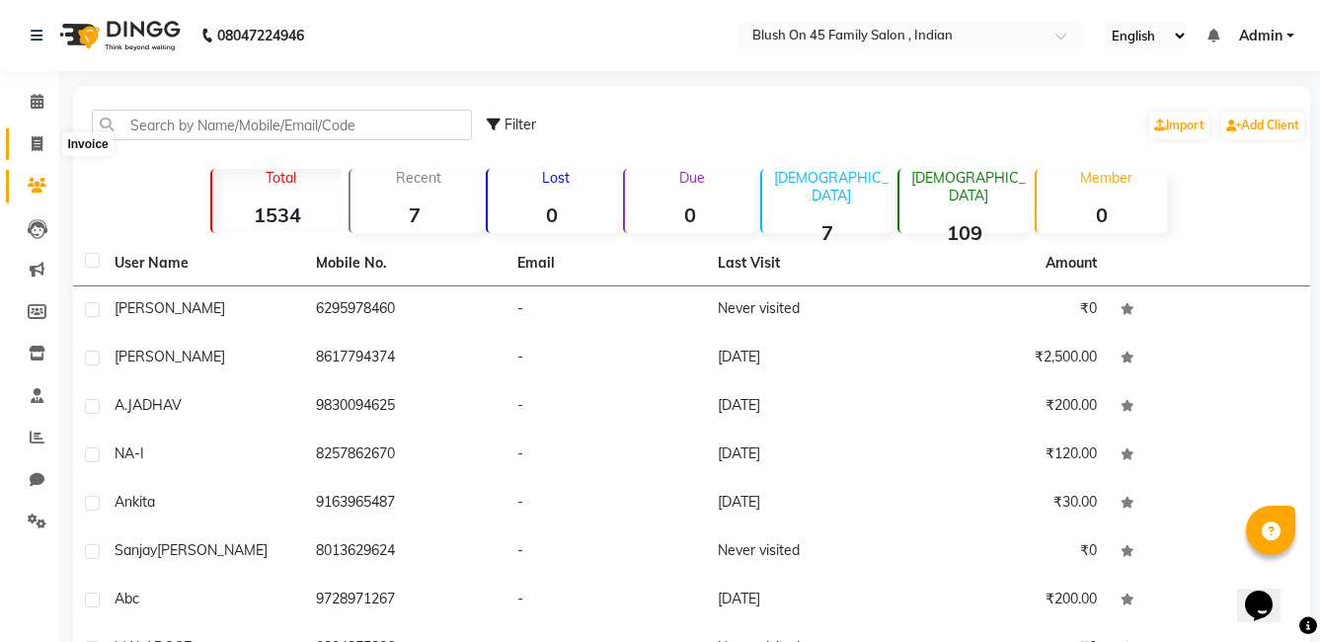
click at [36, 150] on icon at bounding box center [37, 143] width 11 height 15
select select "service"
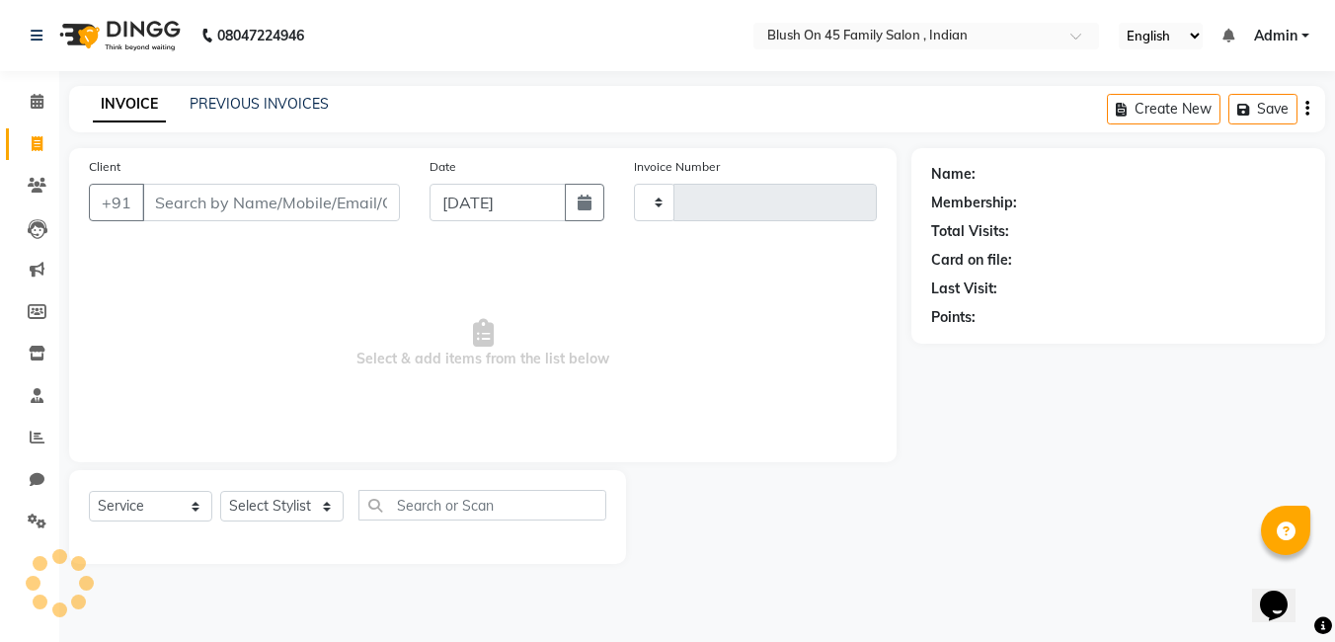
type input "0008"
select select "8921"
click at [32, 232] on icon at bounding box center [38, 229] width 20 height 20
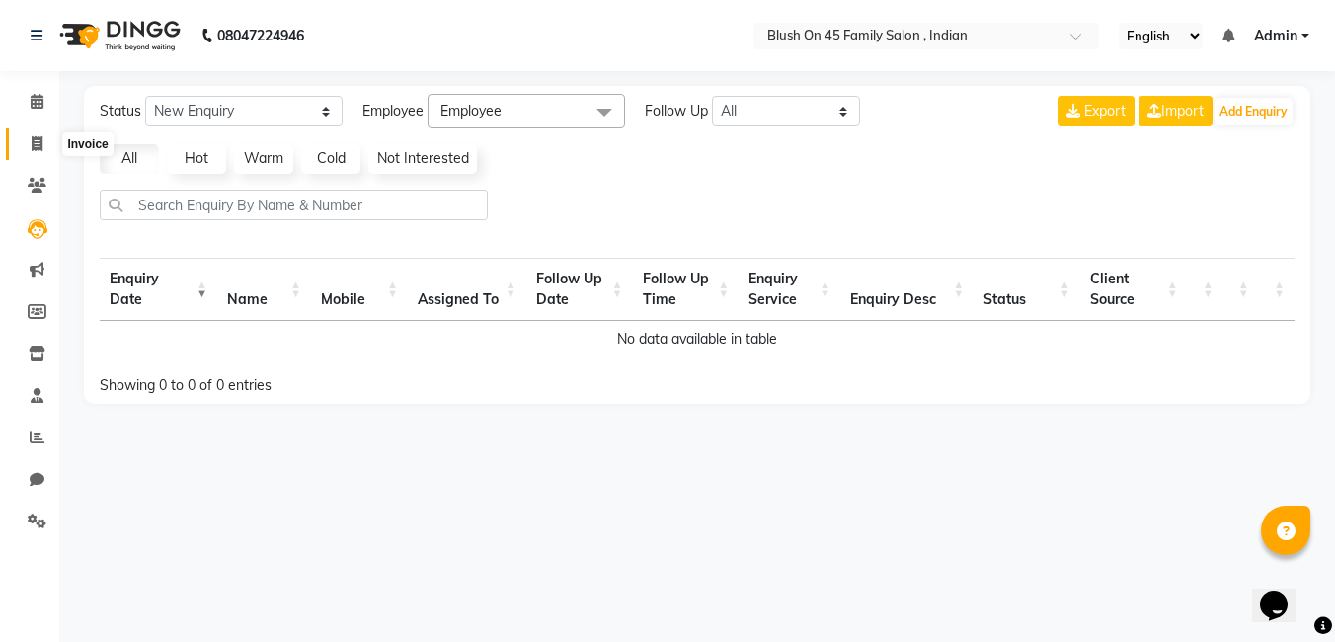
click at [47, 142] on span at bounding box center [37, 144] width 35 height 23
select select "8921"
select select "service"
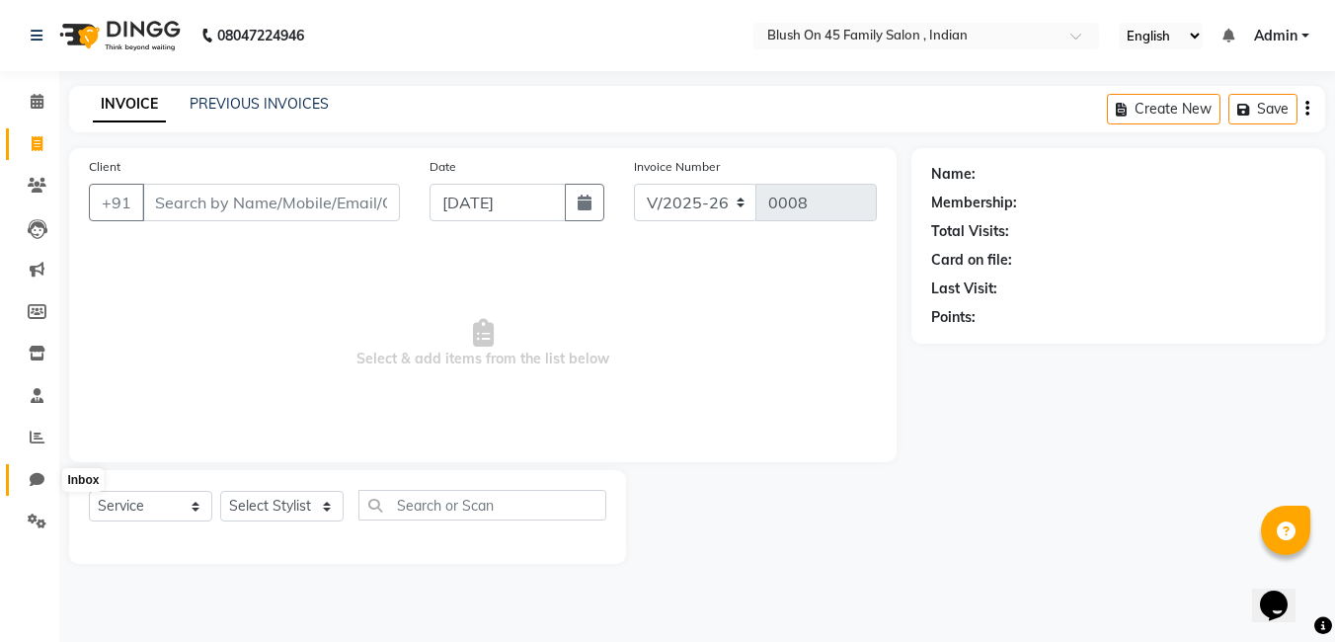
click at [39, 476] on icon at bounding box center [37, 479] width 15 height 15
select select "100"
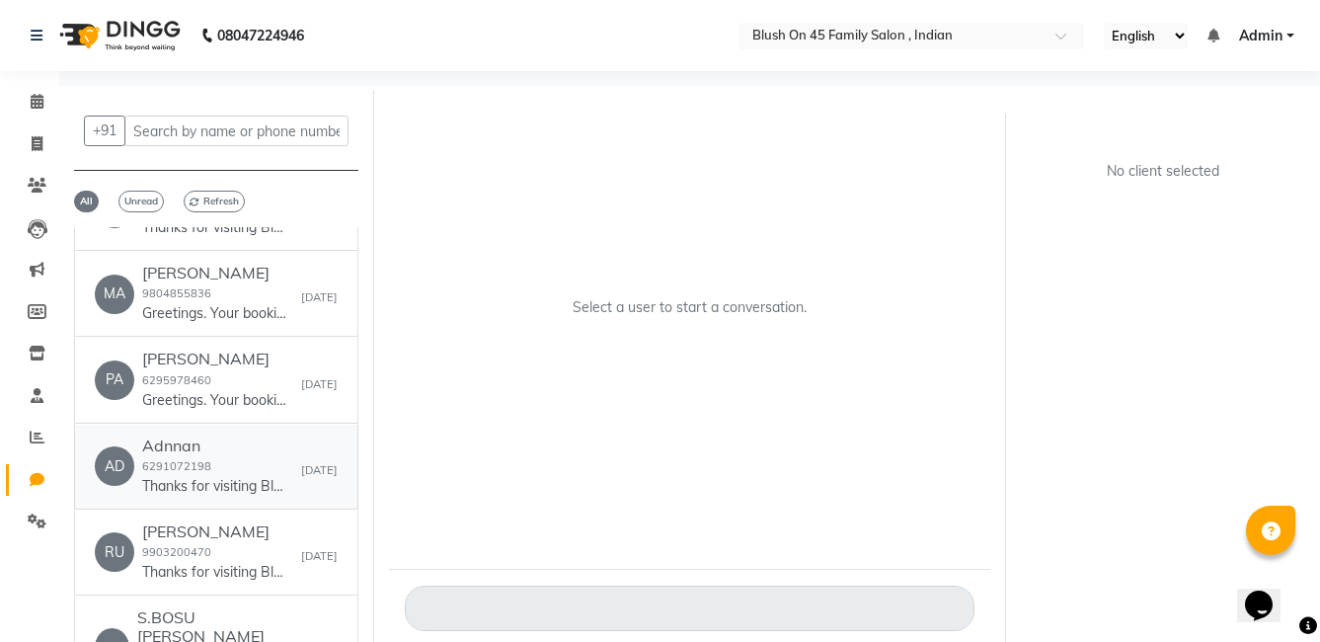
scroll to position [494, 0]
click at [200, 386] on small "6295978460" at bounding box center [176, 379] width 69 height 14
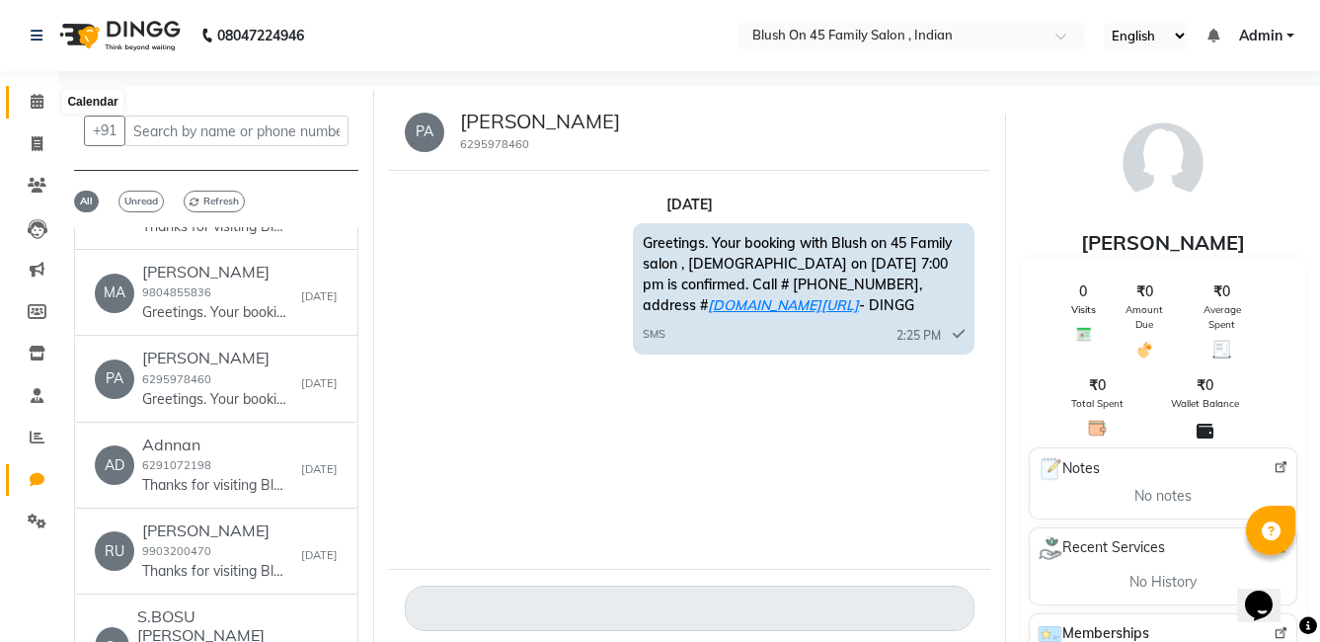
click at [35, 101] on icon at bounding box center [37, 101] width 13 height 15
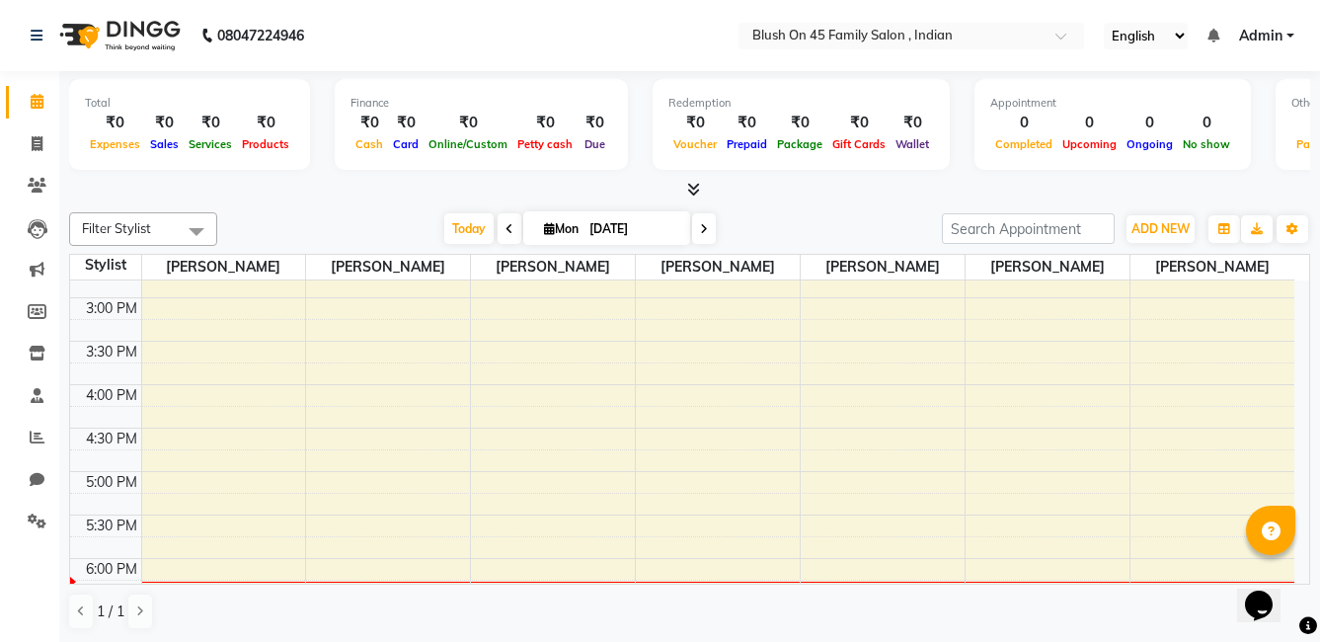
scroll to position [790, 0]
